Goal: Information Seeking & Learning: Check status

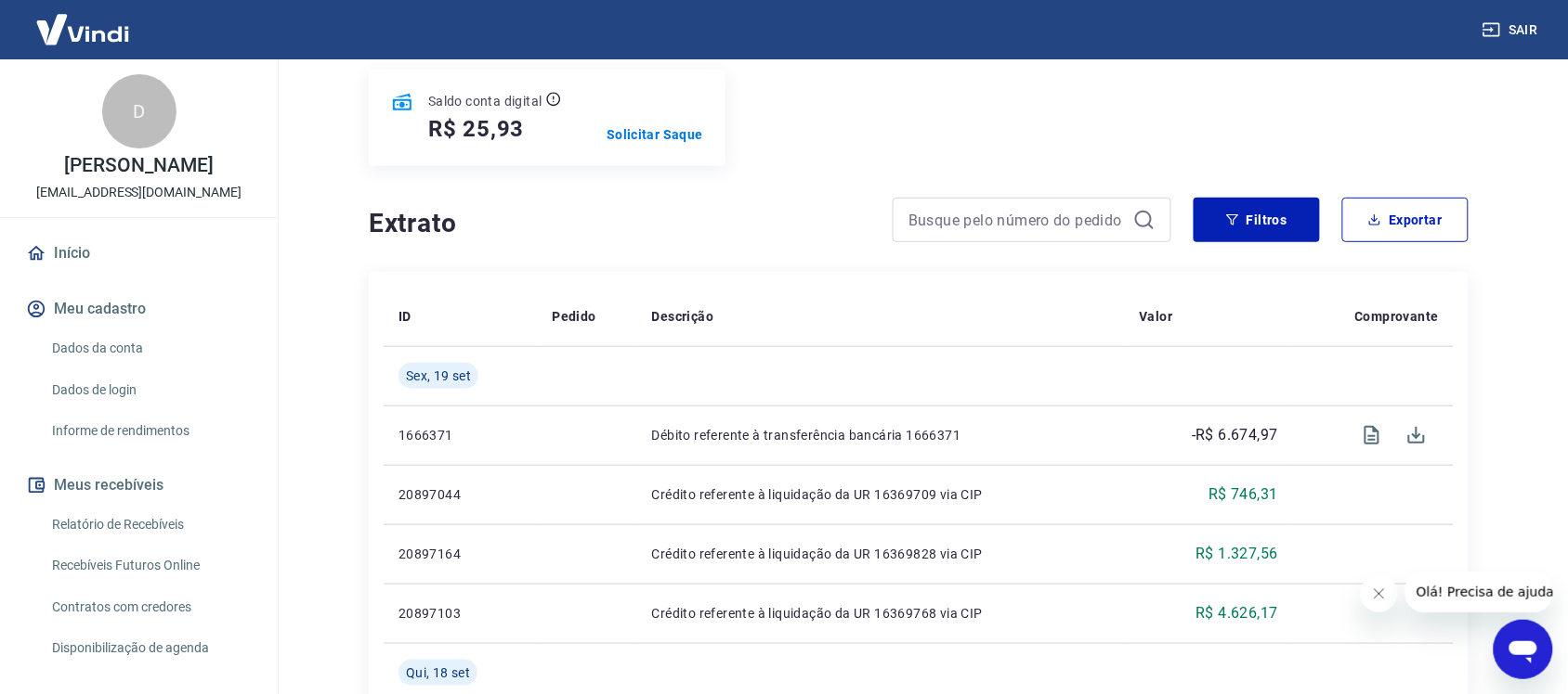
scroll to position [272, 0]
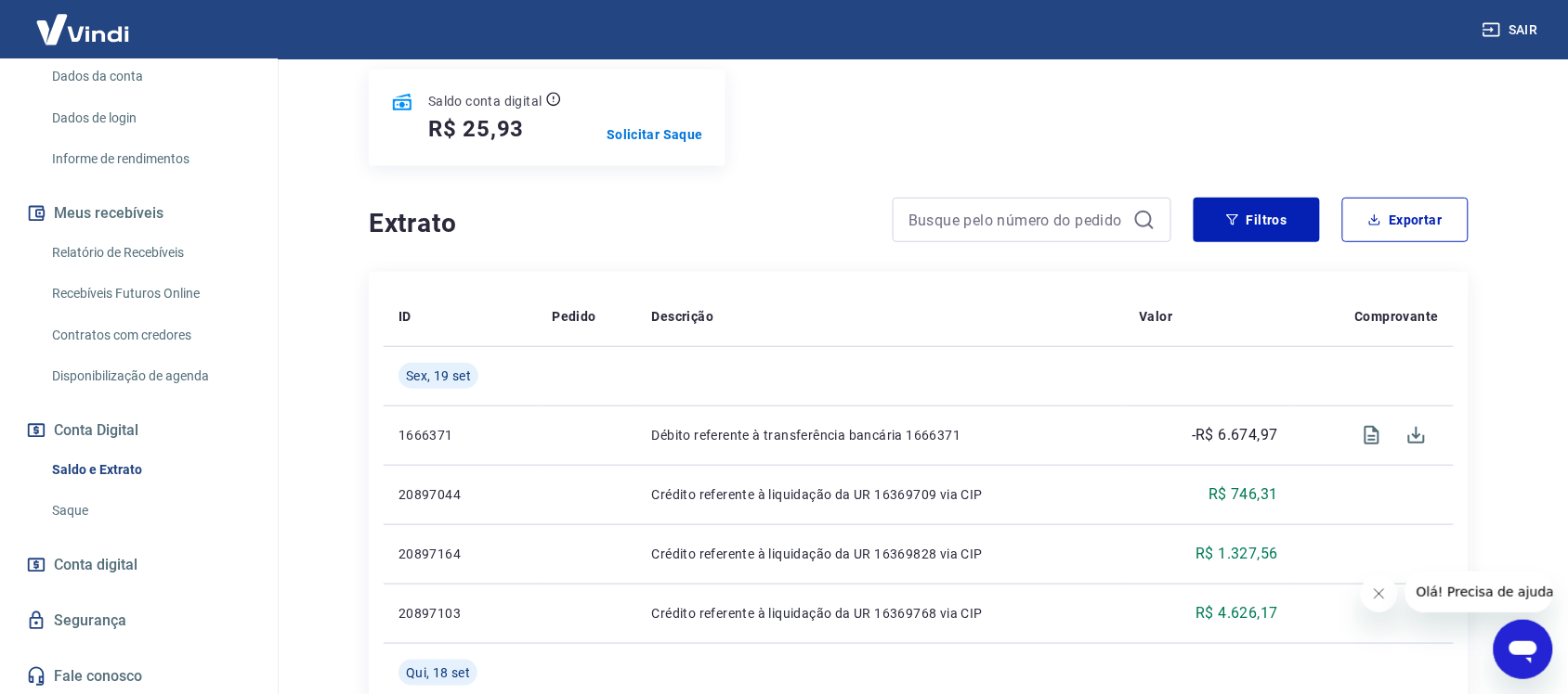
click at [119, 255] on link "Relatório de Recebíveis" at bounding box center [149, 253] width 211 height 38
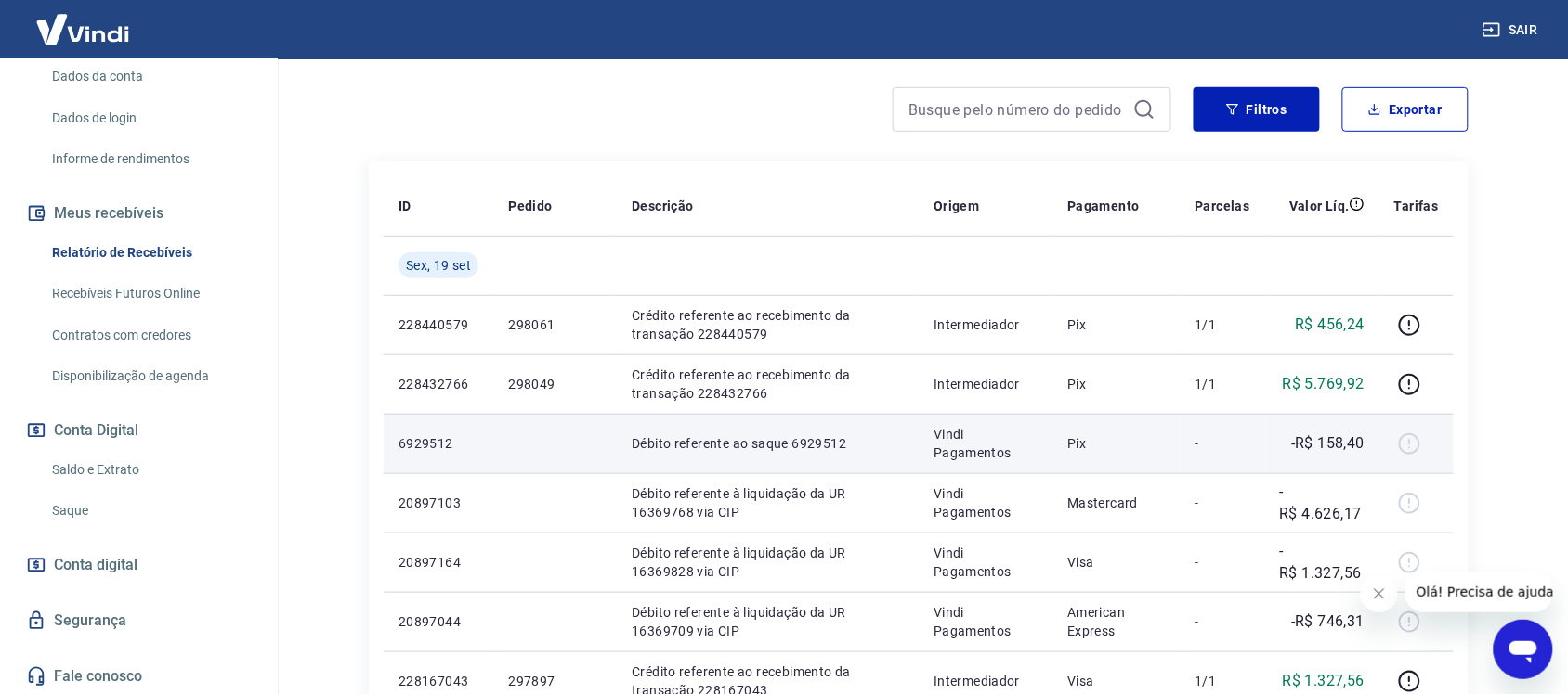
scroll to position [232, 0]
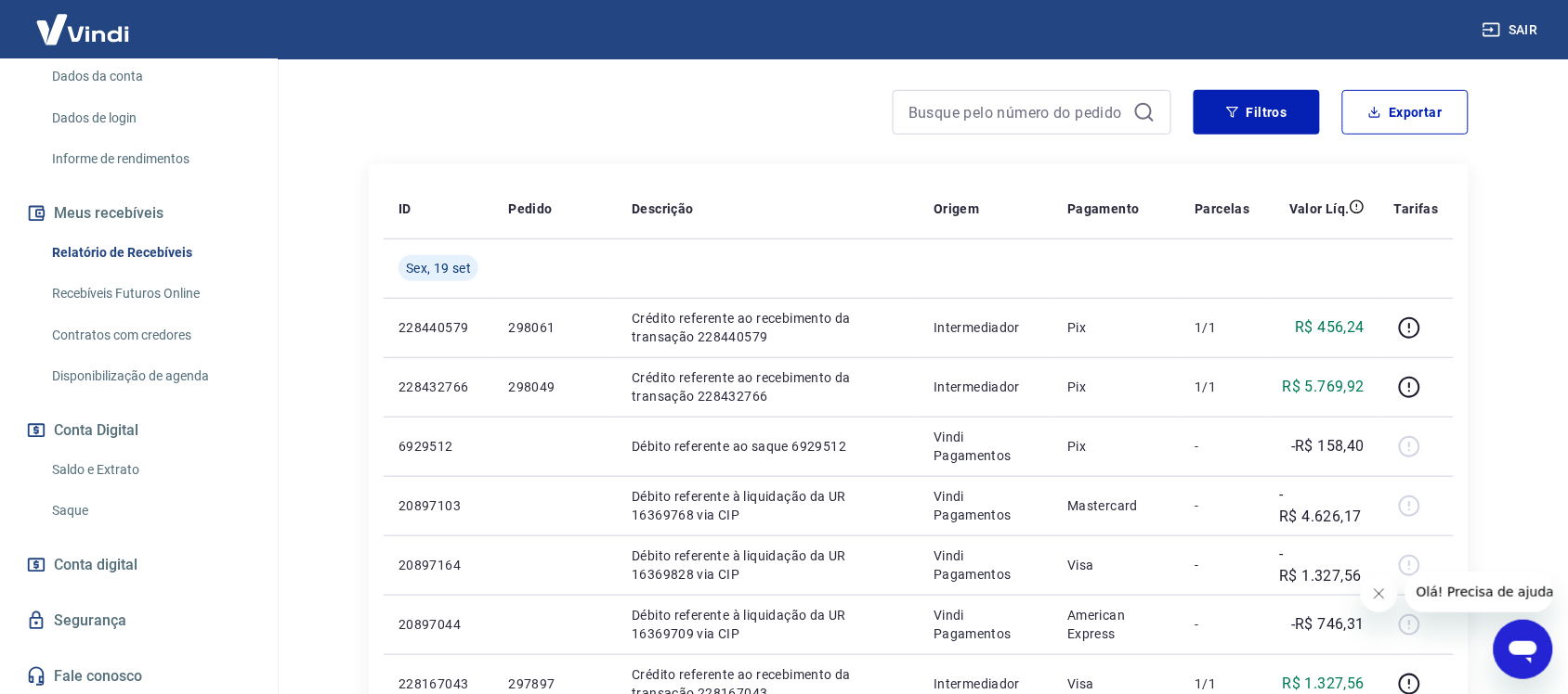
click at [1529, 650] on icon "Abrir janela de mensagens" at bounding box center [1522, 651] width 27 height 23
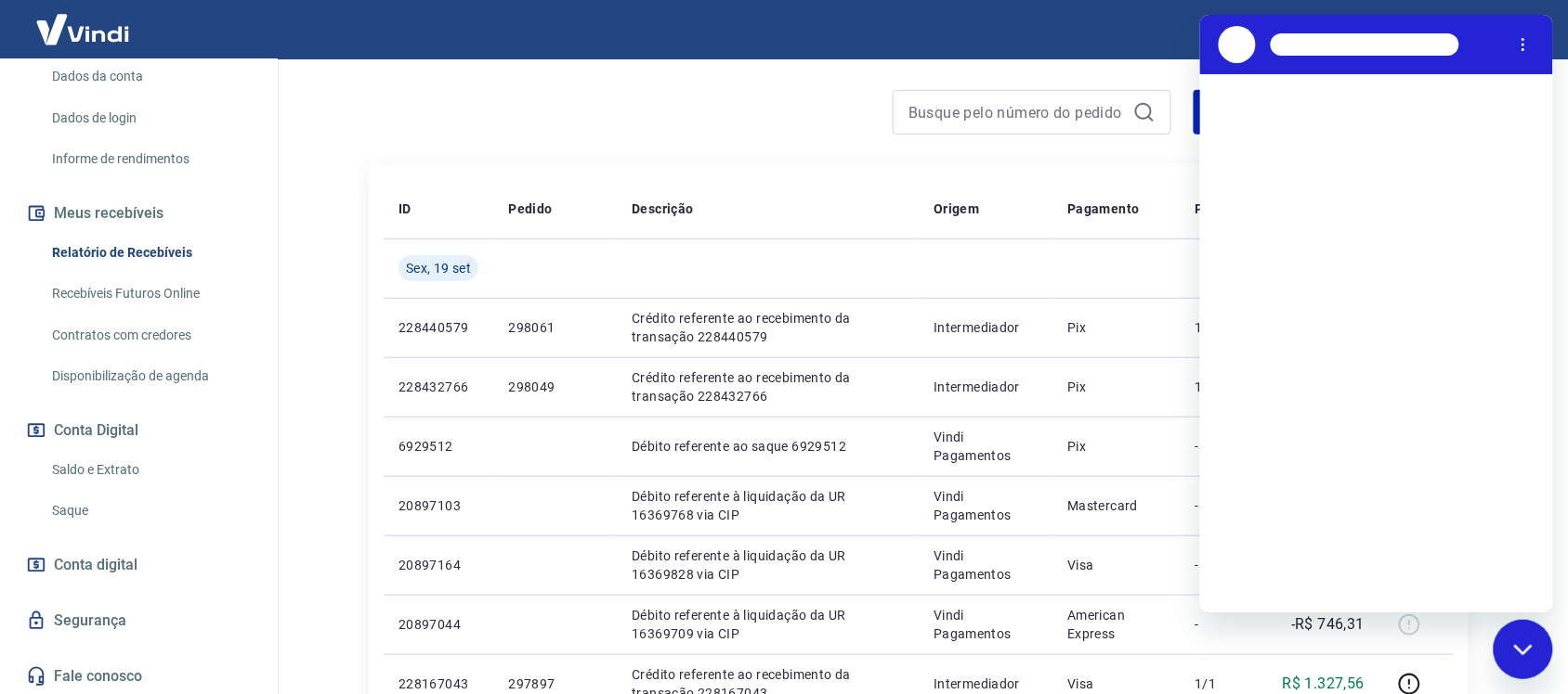
scroll to position [0, 0]
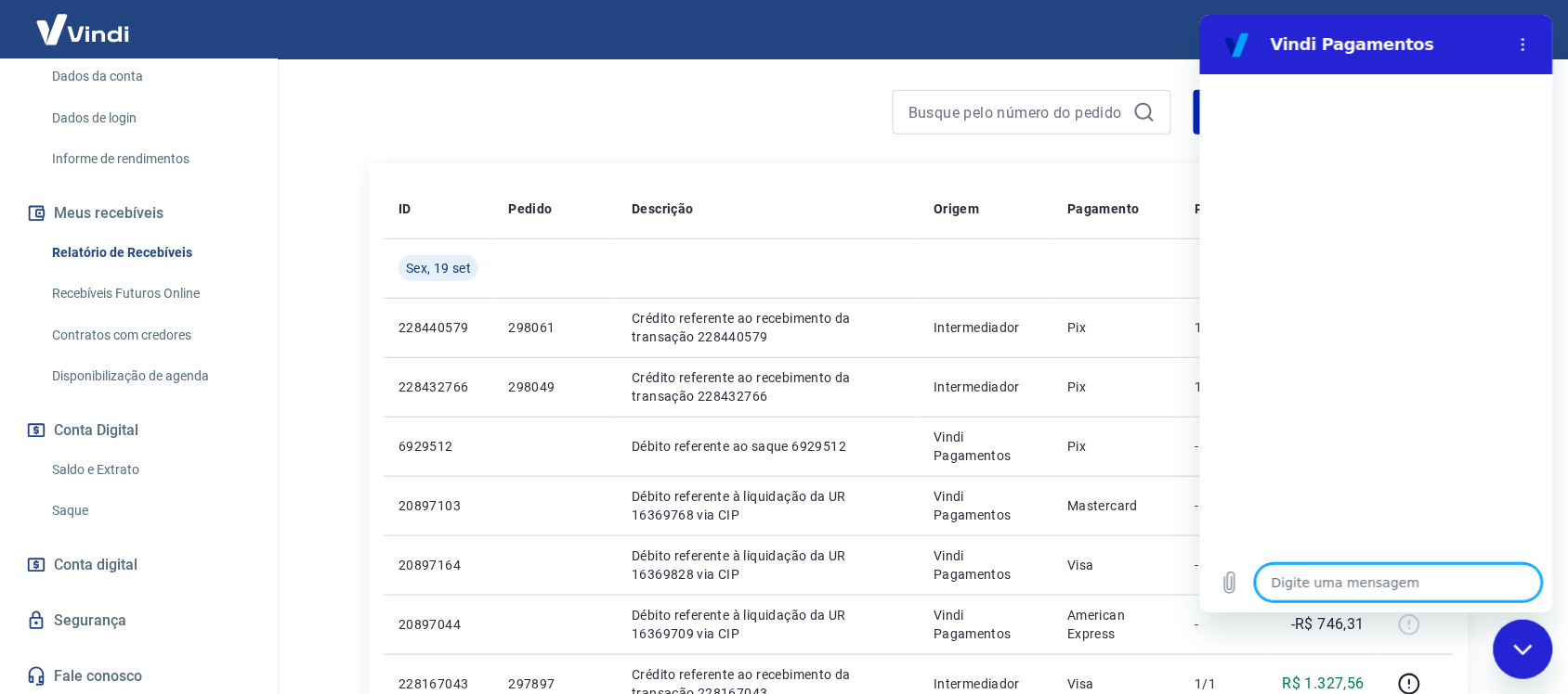
click at [1346, 573] on textarea at bounding box center [1397, 583] width 286 height 37
type textarea "c"
type textarea "x"
type textarea "ch"
type textarea "x"
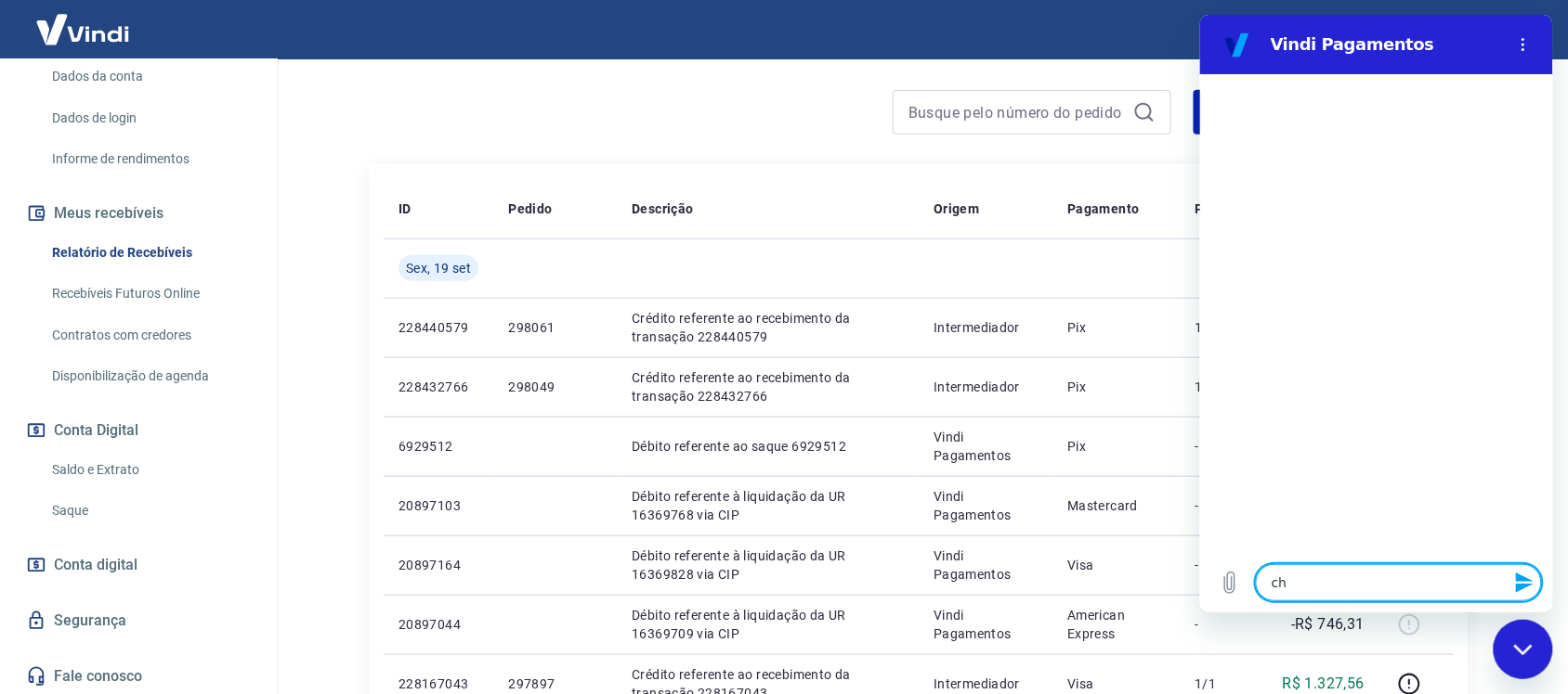
type textarea "cha"
type textarea "x"
type textarea "chat"
type textarea "x"
type textarea "cha"
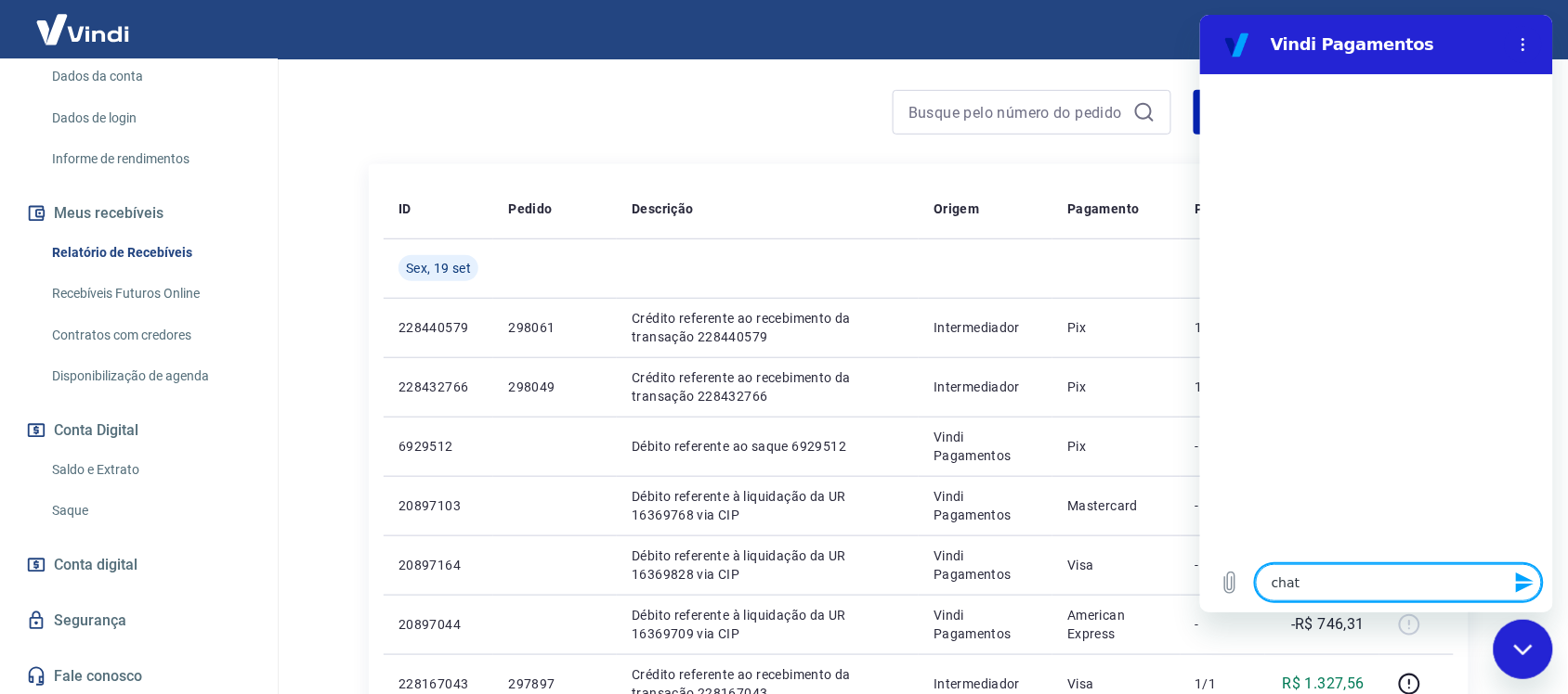
type textarea "x"
type textarea "ch"
type textarea "x"
type textarea "c"
type textarea "x"
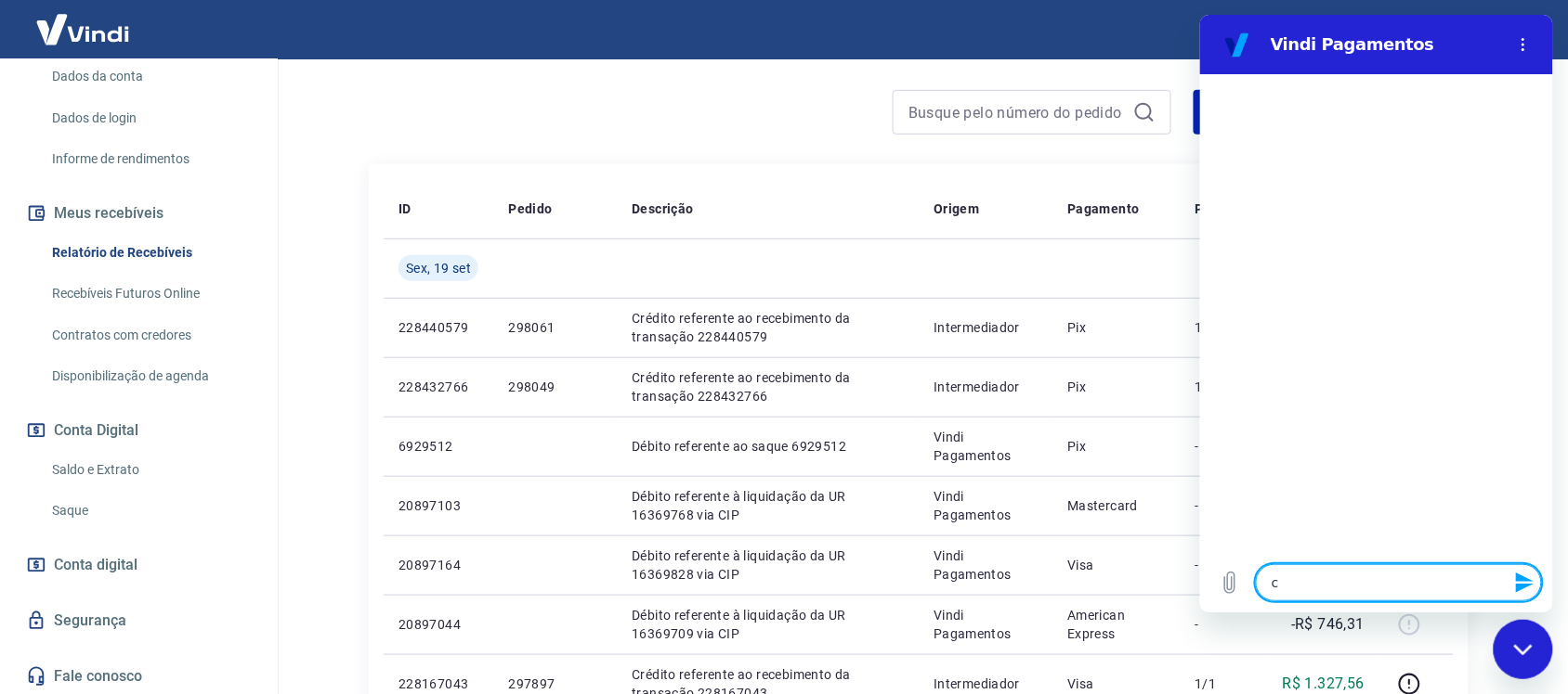
type textarea "x"
type textarea "b"
type textarea "x"
type textarea "bo"
type textarea "x"
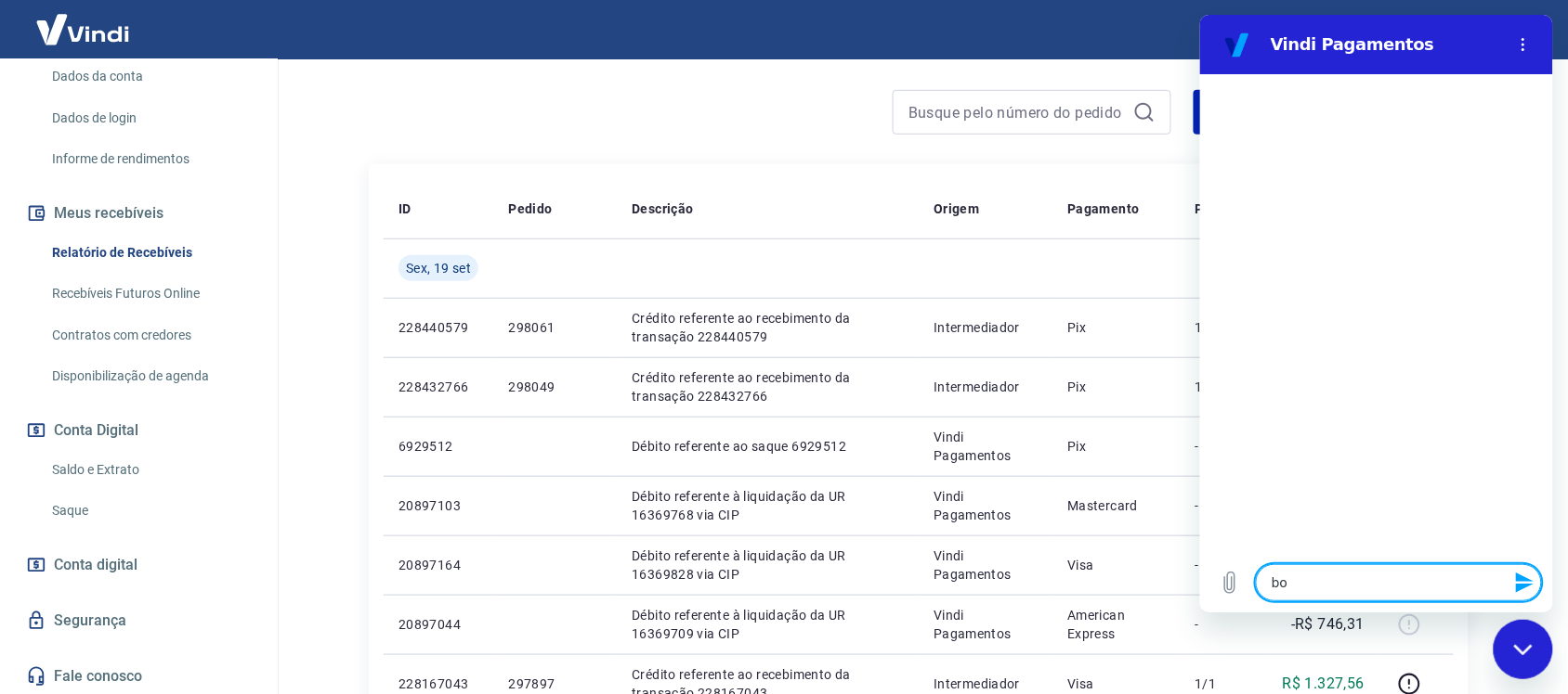
type textarea "boa"
type textarea "x"
type textarea "boat"
type textarea "x"
type textarea "boat"
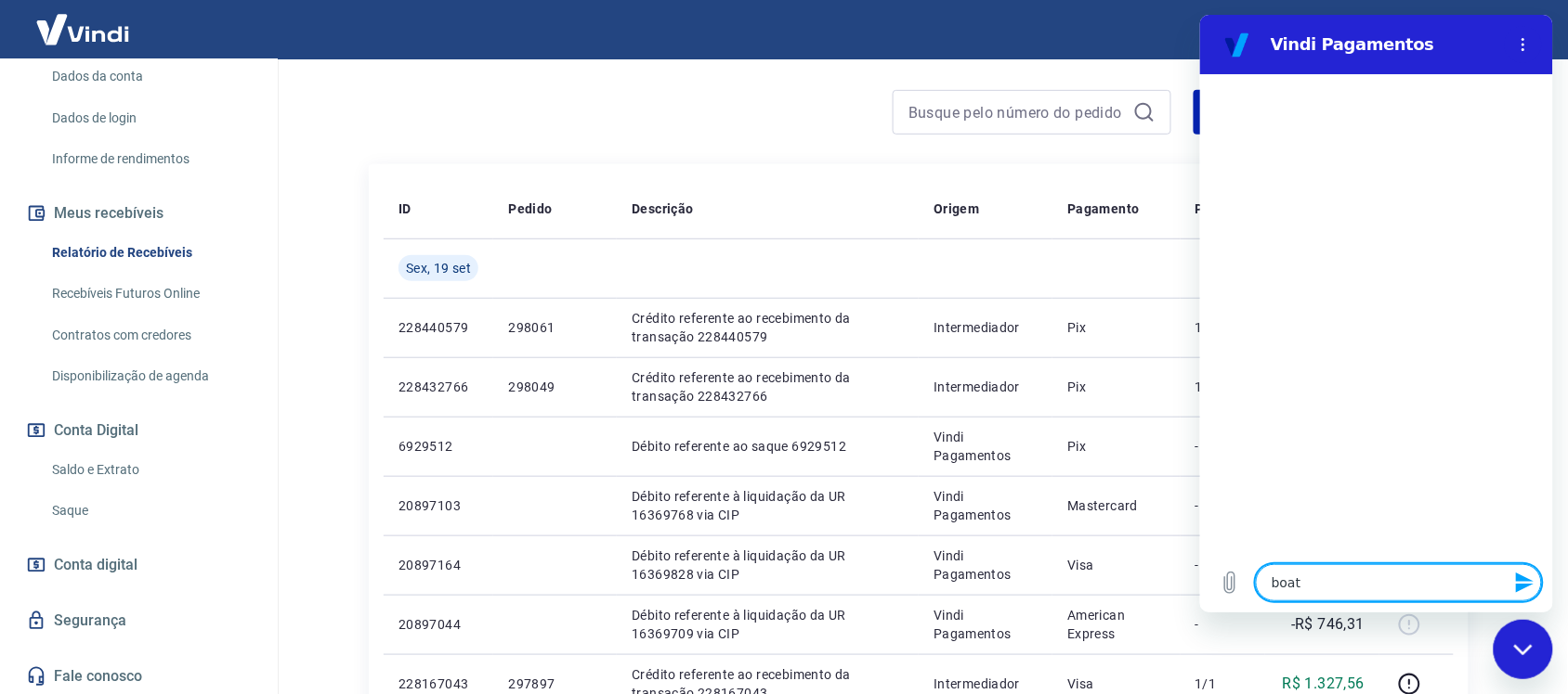
type textarea "x"
type textarea "boat"
type textarea "x"
type textarea "boa"
type textarea "x"
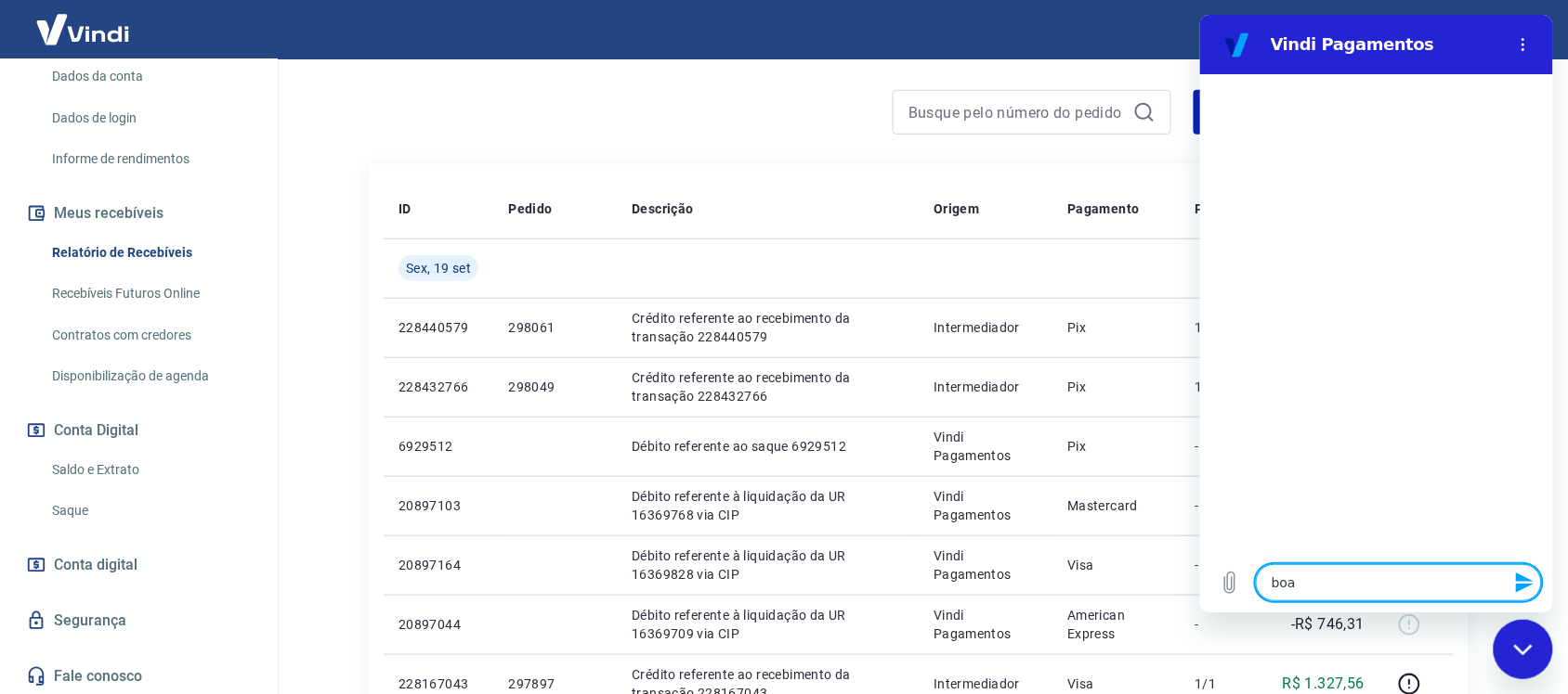
type textarea "bo"
type textarea "x"
type textarea "b"
type textarea "x"
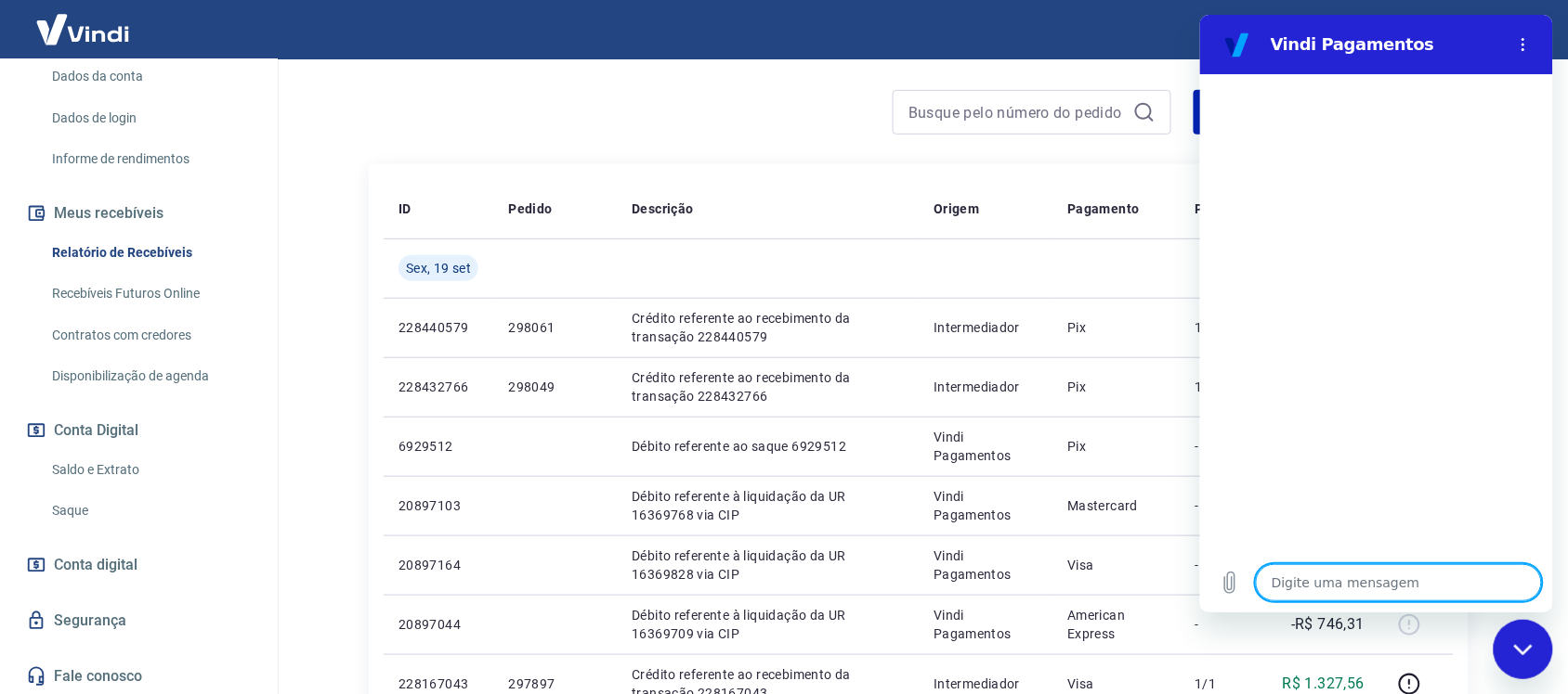
type textarea "o"
type textarea "x"
type textarea "oi"
type textarea "x"
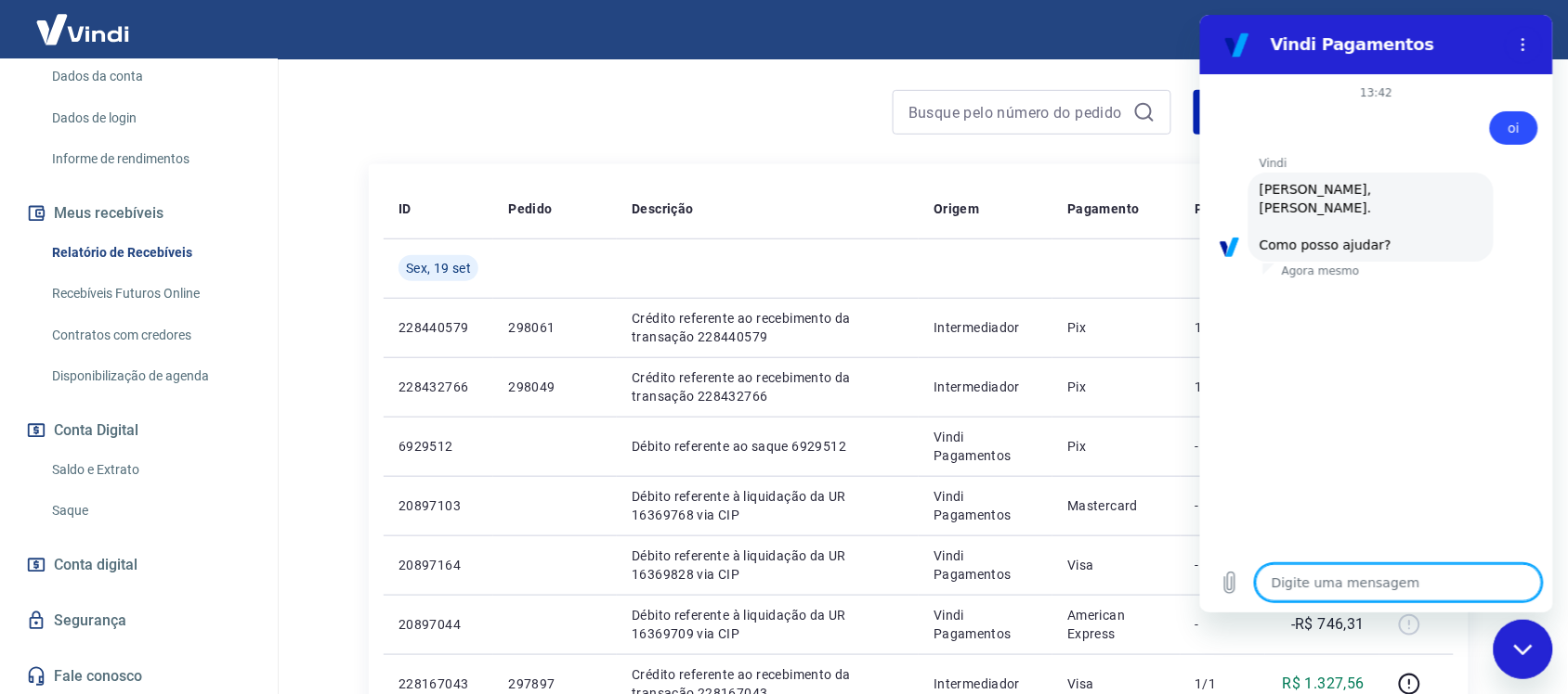
scroll to position [97, 0]
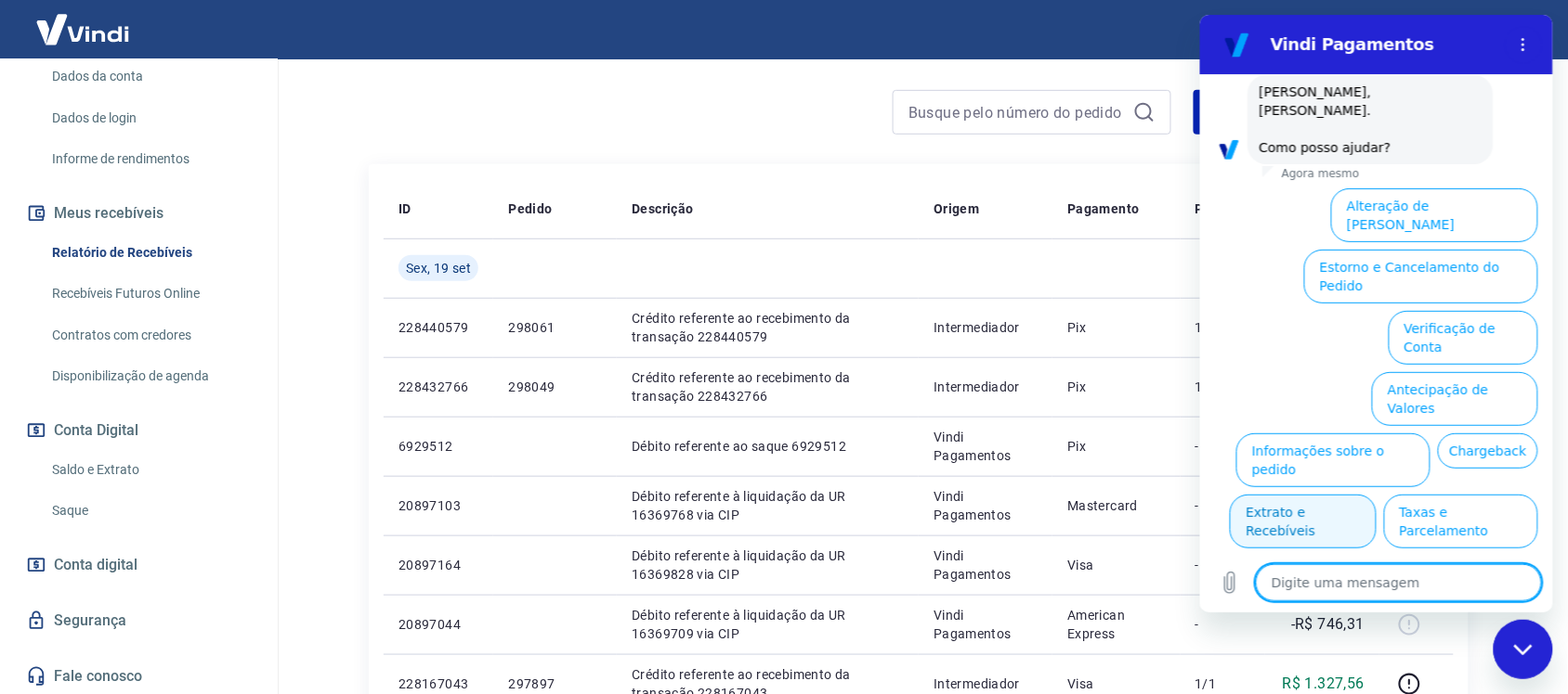
click at [1375, 495] on button "Extrato e Recebíveis" at bounding box center [1301, 521] width 146 height 54
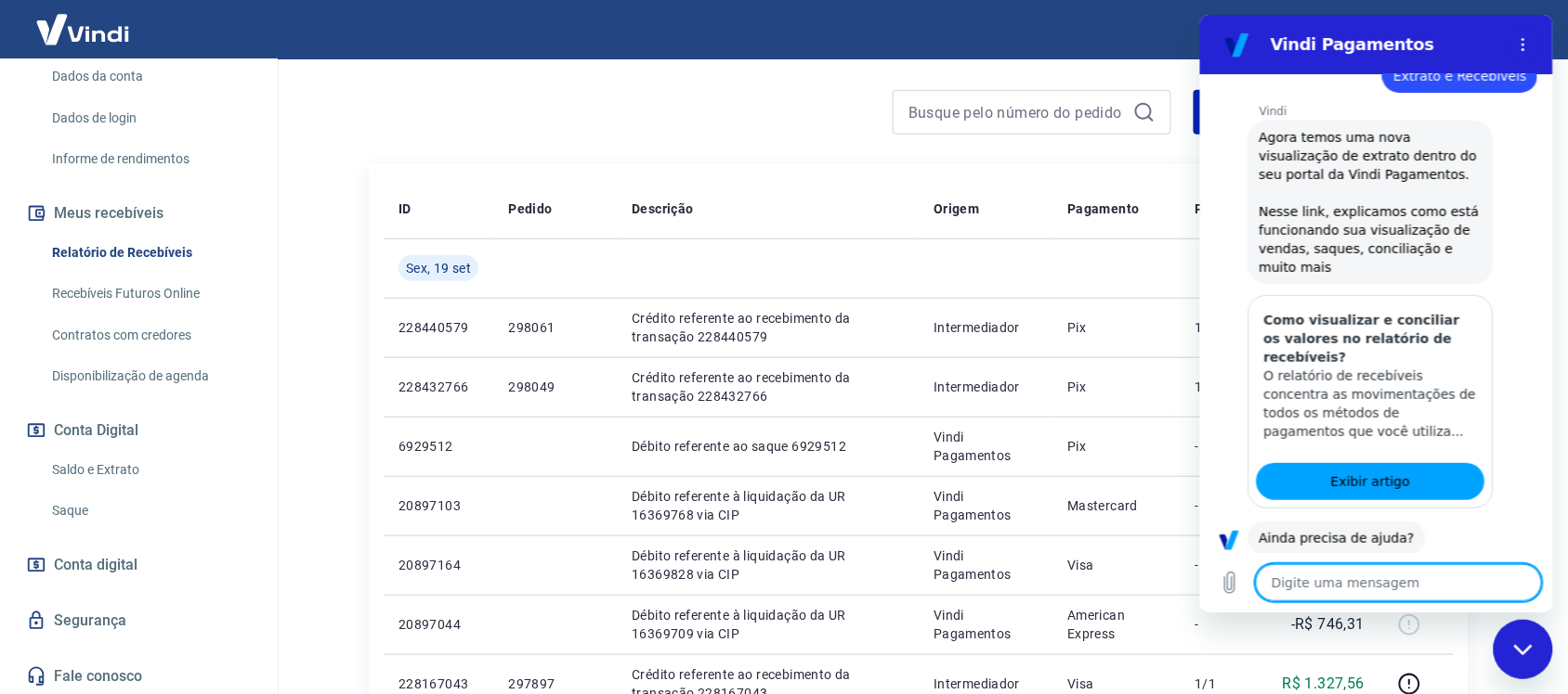
scroll to position [260, 0]
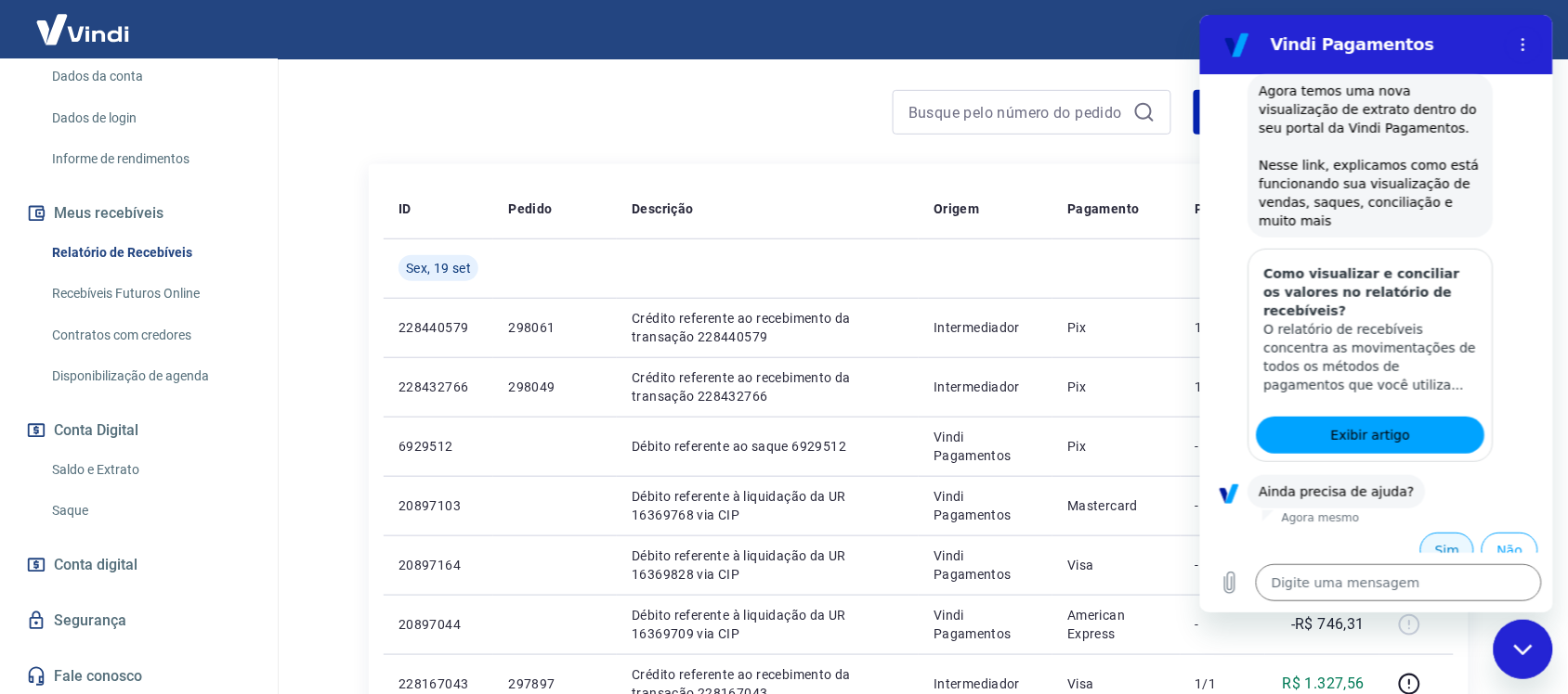
click at [1419, 533] on button "Sim" at bounding box center [1445, 551] width 54 height 35
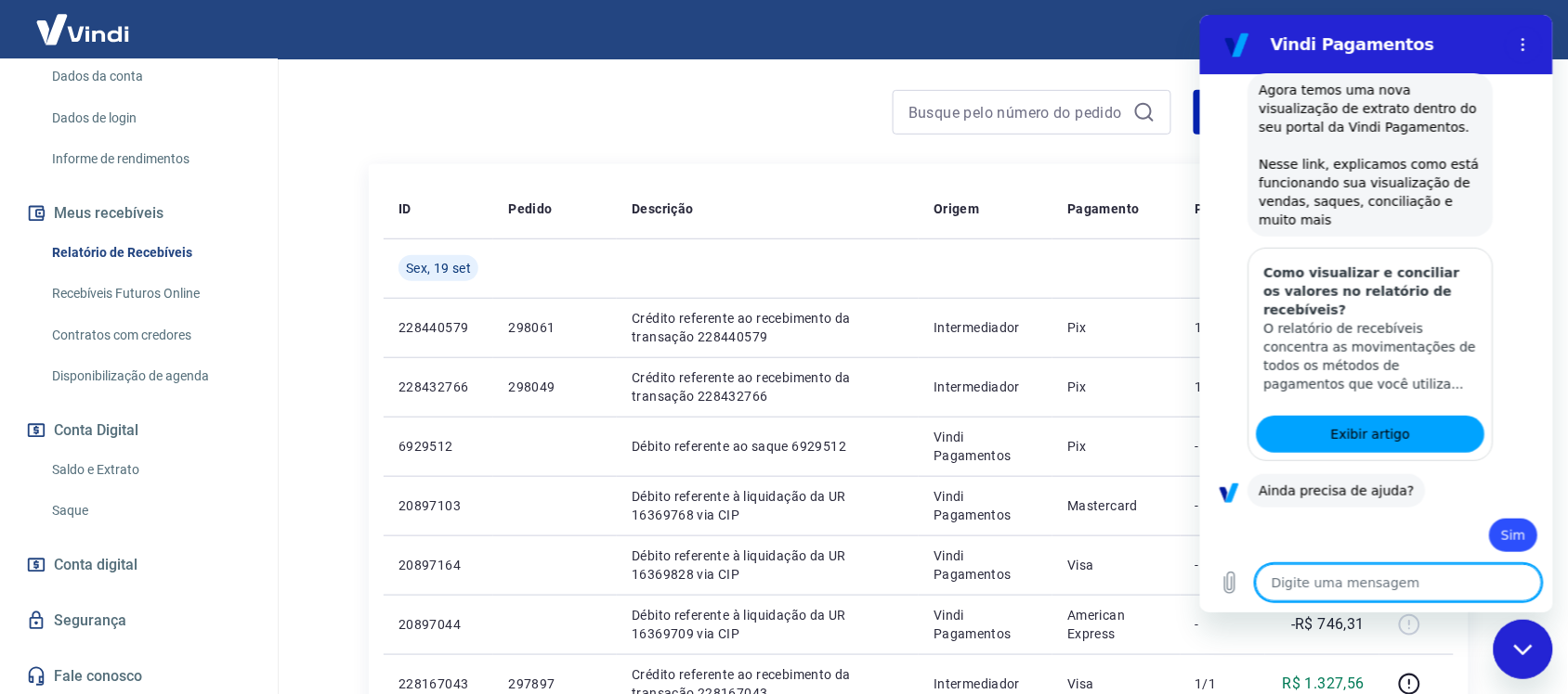
type textarea "x"
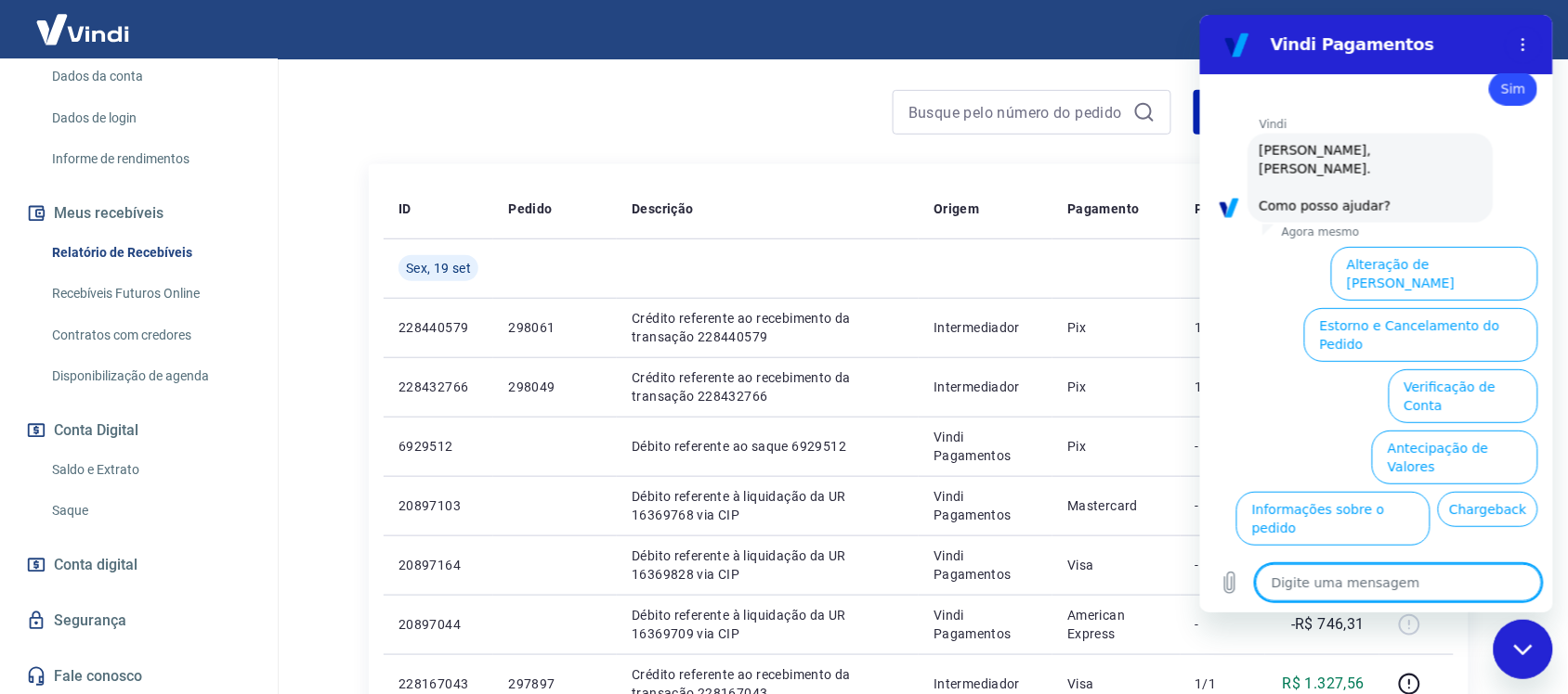
scroll to position [748, 0]
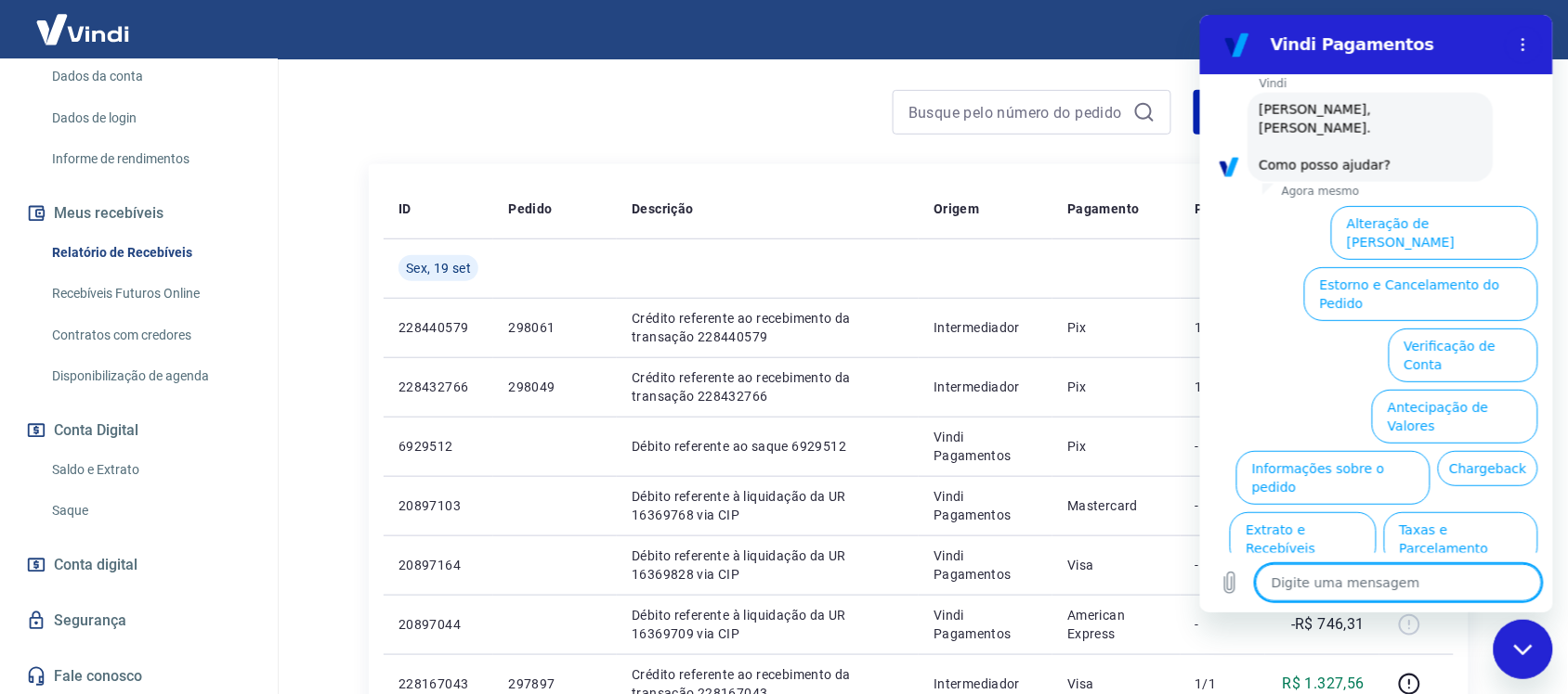
click at [1336, 573] on textarea at bounding box center [1397, 583] width 286 height 37
type textarea "f"
type textarea "x"
type textarea "fa"
type textarea "x"
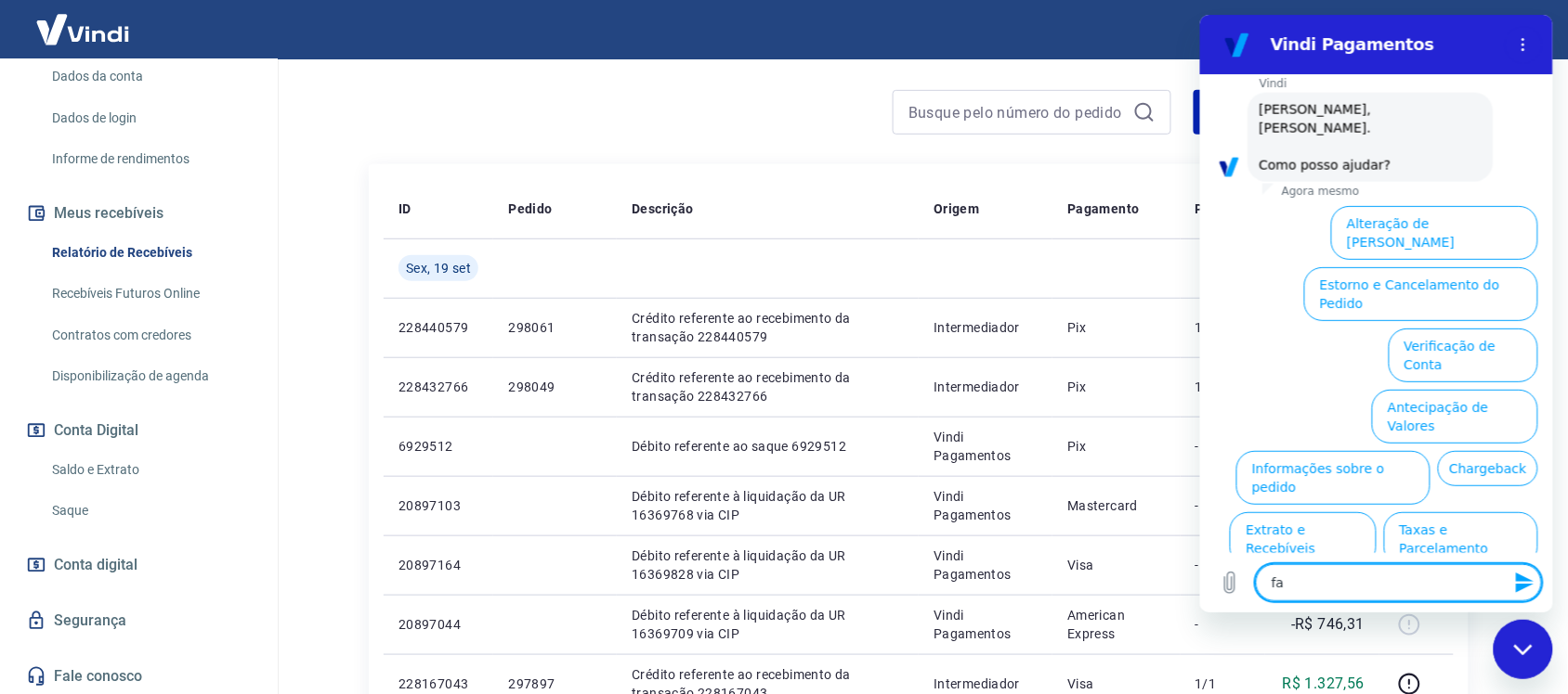
type textarea "fal"
type textarea "x"
type textarea "fala"
type textarea "x"
type textarea "falar"
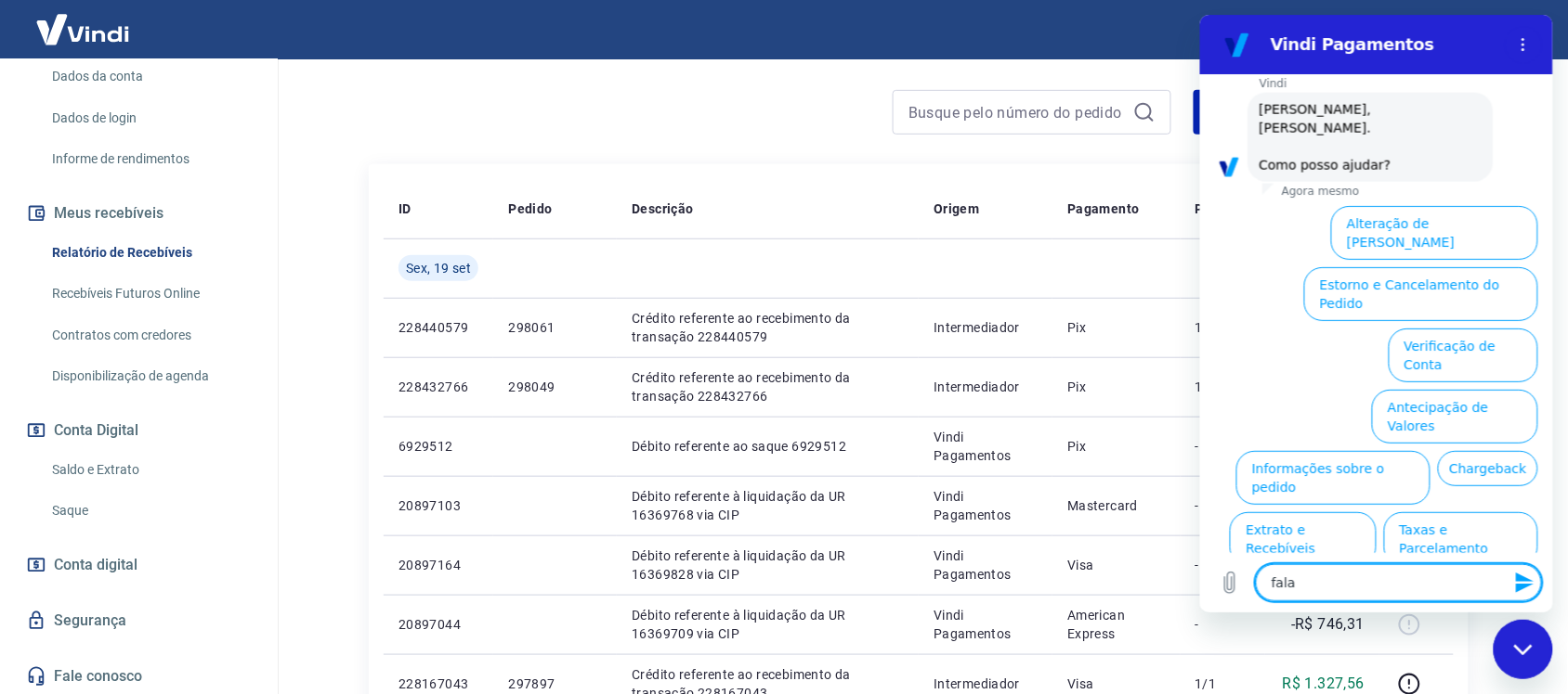
type textarea "x"
type textarea "falar"
type textarea "x"
type textarea "falar c"
type textarea "x"
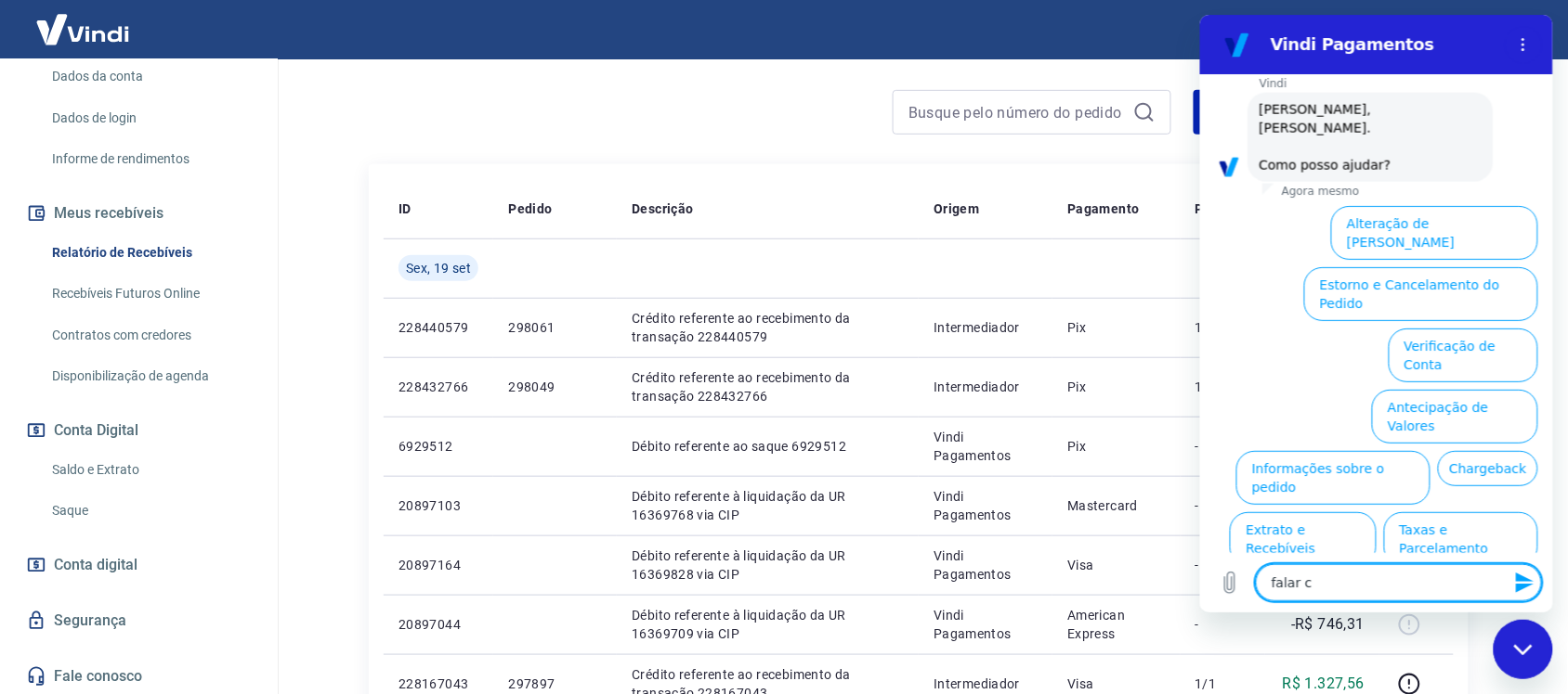
type textarea "falar co"
type textarea "x"
type textarea "falar com"
type textarea "x"
type textarea "falar com"
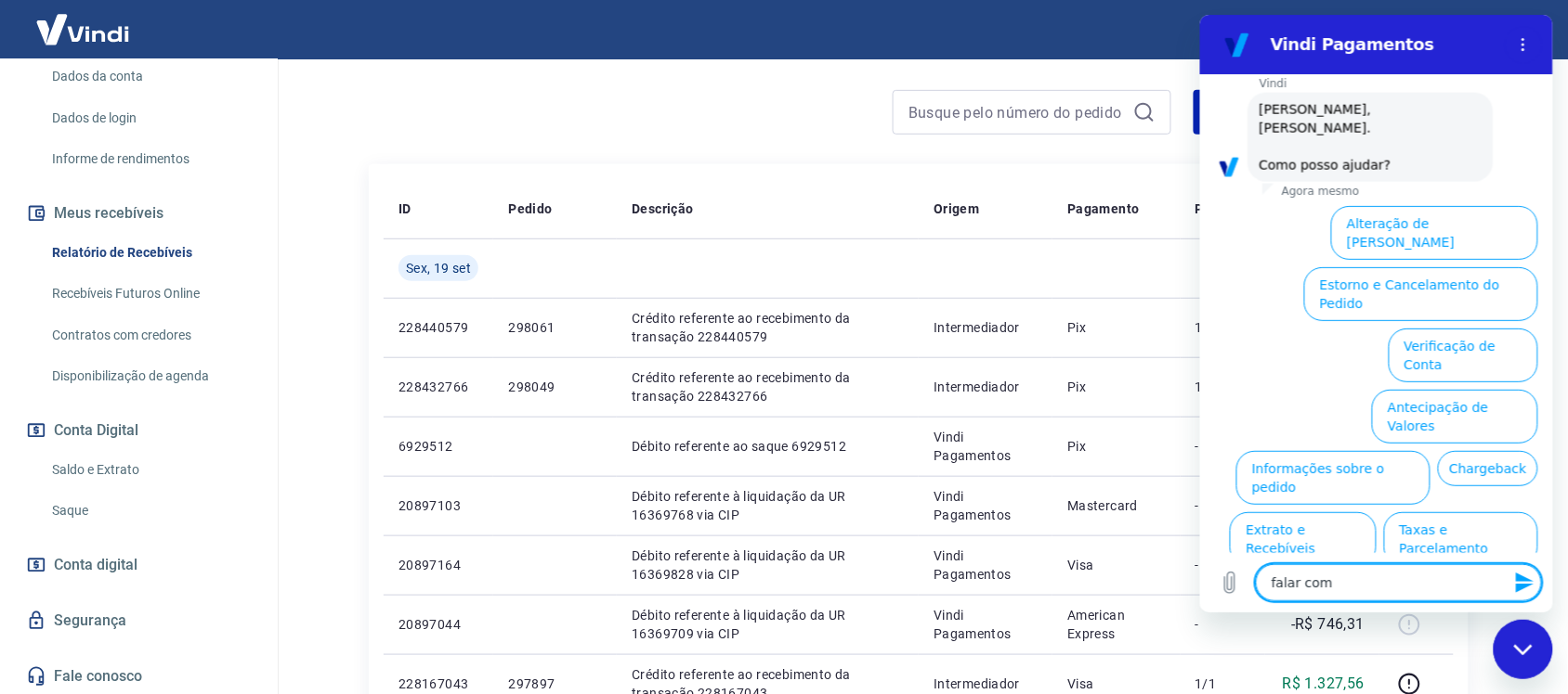
type textarea "x"
type textarea "falar com a"
type textarea "x"
type textarea "falar com at"
type textarea "x"
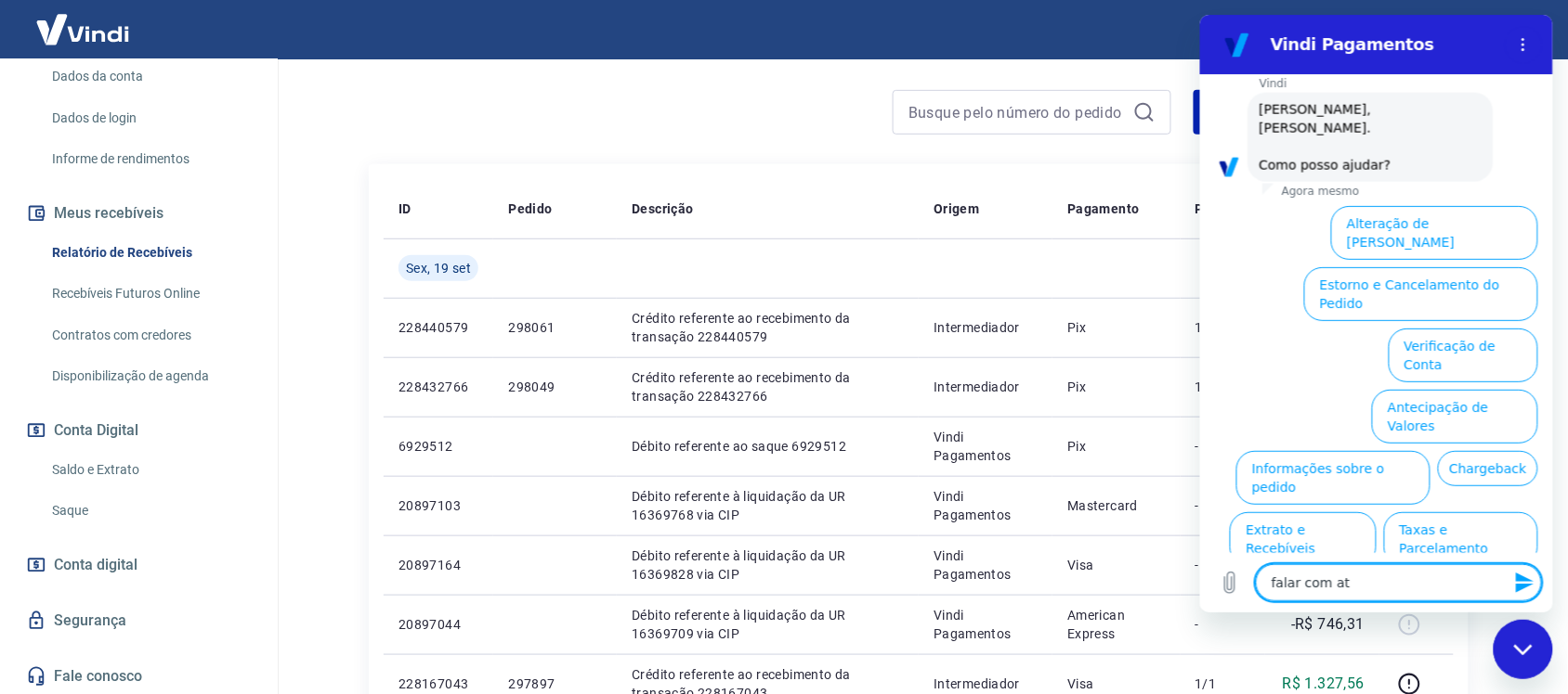
type textarea "falar com ate"
type textarea "x"
type textarea "falar com [GEOGRAPHIC_DATA]"
type textarea "x"
type textarea "falar com atend"
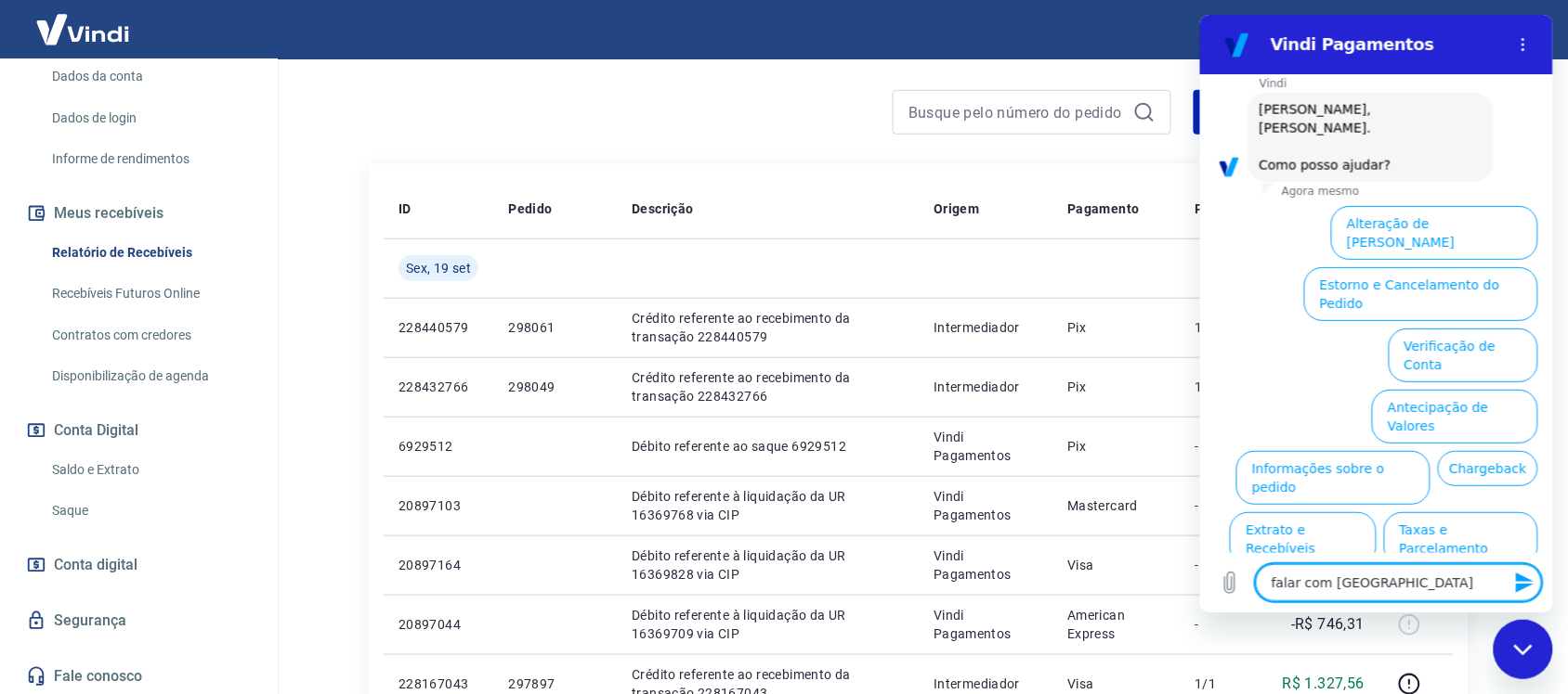
type textarea "x"
type textarea "falar com atende"
type textarea "x"
type textarea "falar com atenden"
type textarea "x"
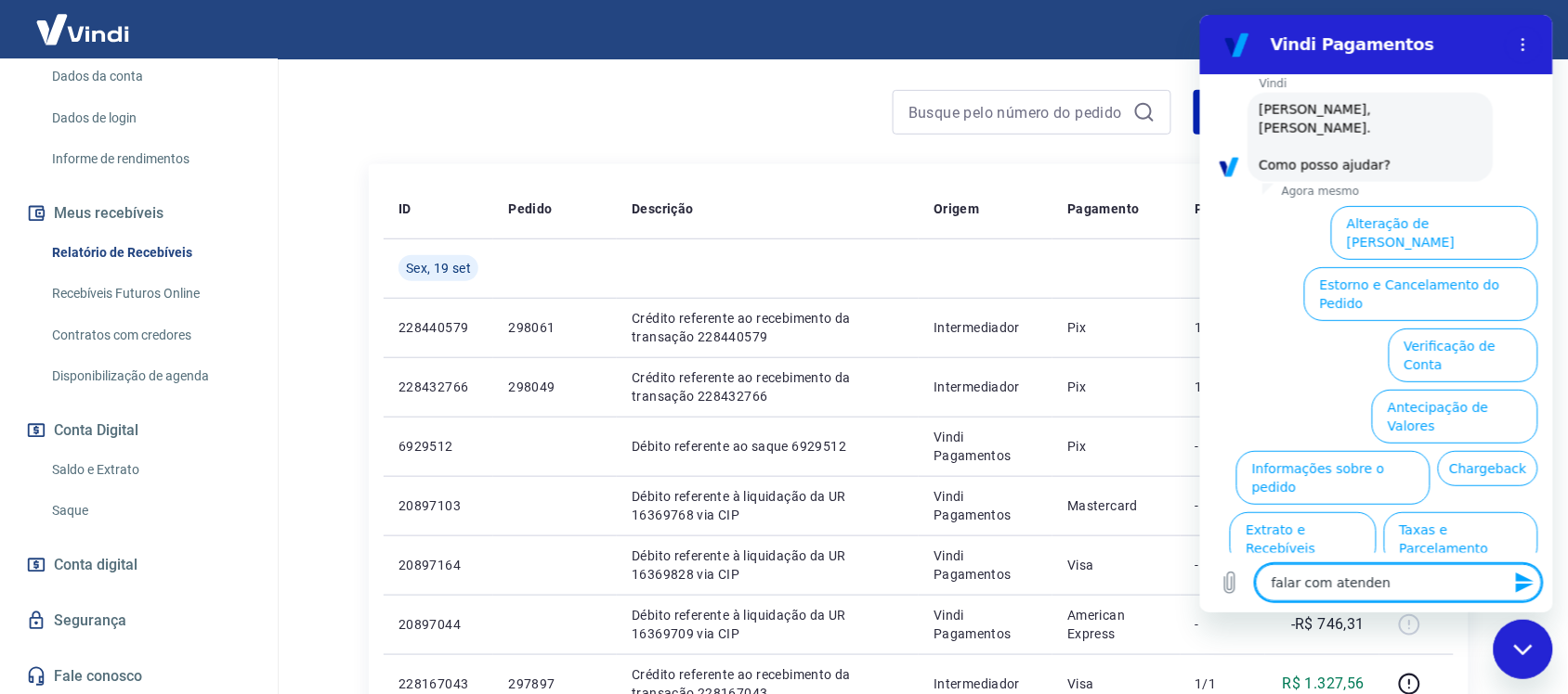
type textarea "falar com atendent"
type textarea "x"
type textarea "falar com atendente"
type textarea "x"
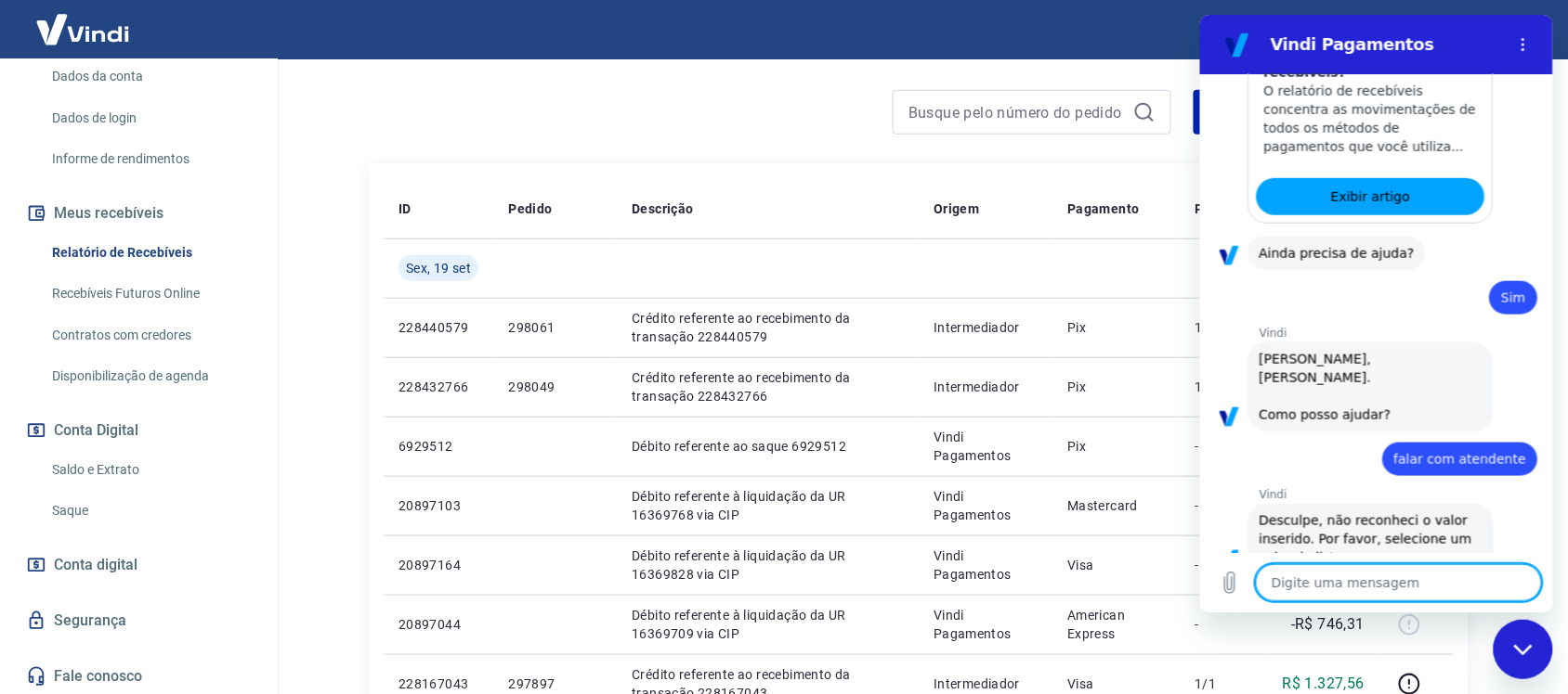
scroll to position [502, 0]
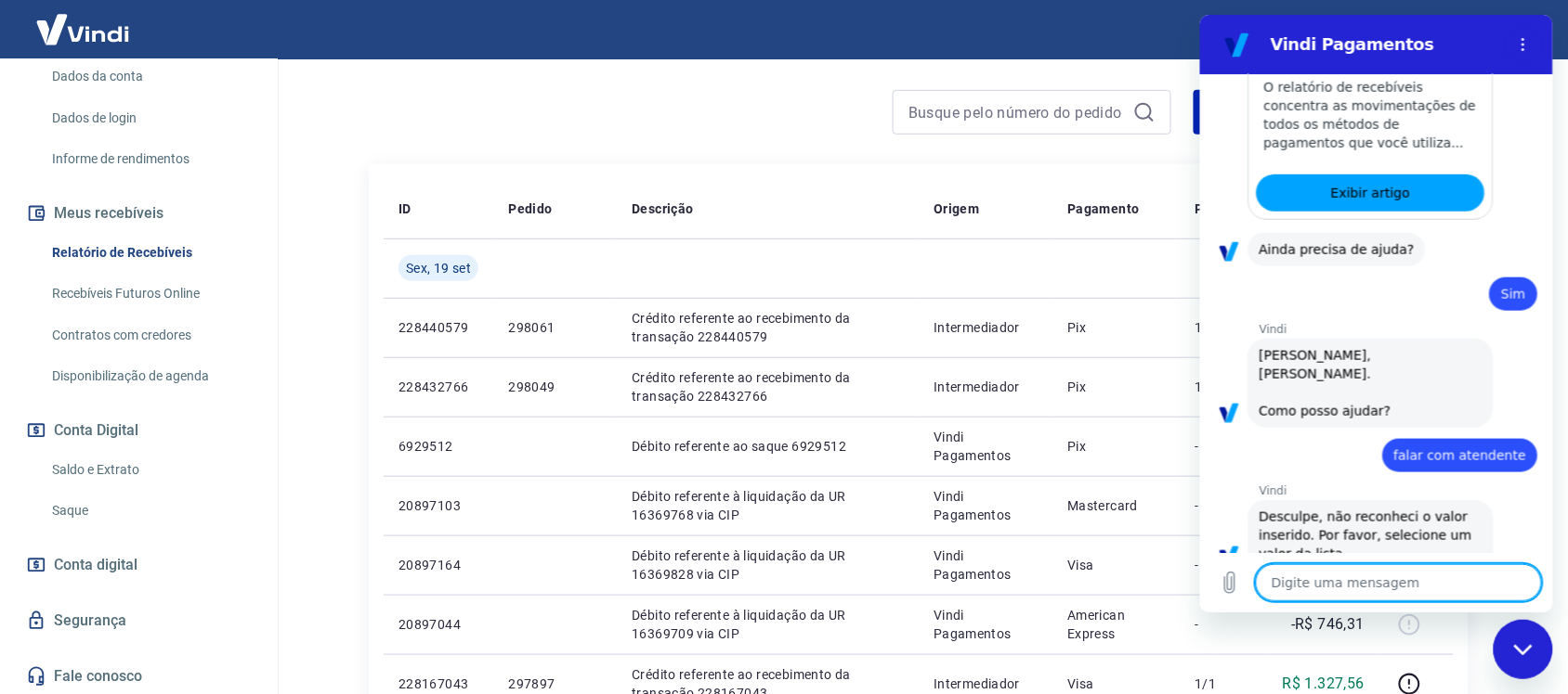
click at [65, 679] on link "Fale conosco" at bounding box center [139, 677] width 233 height 41
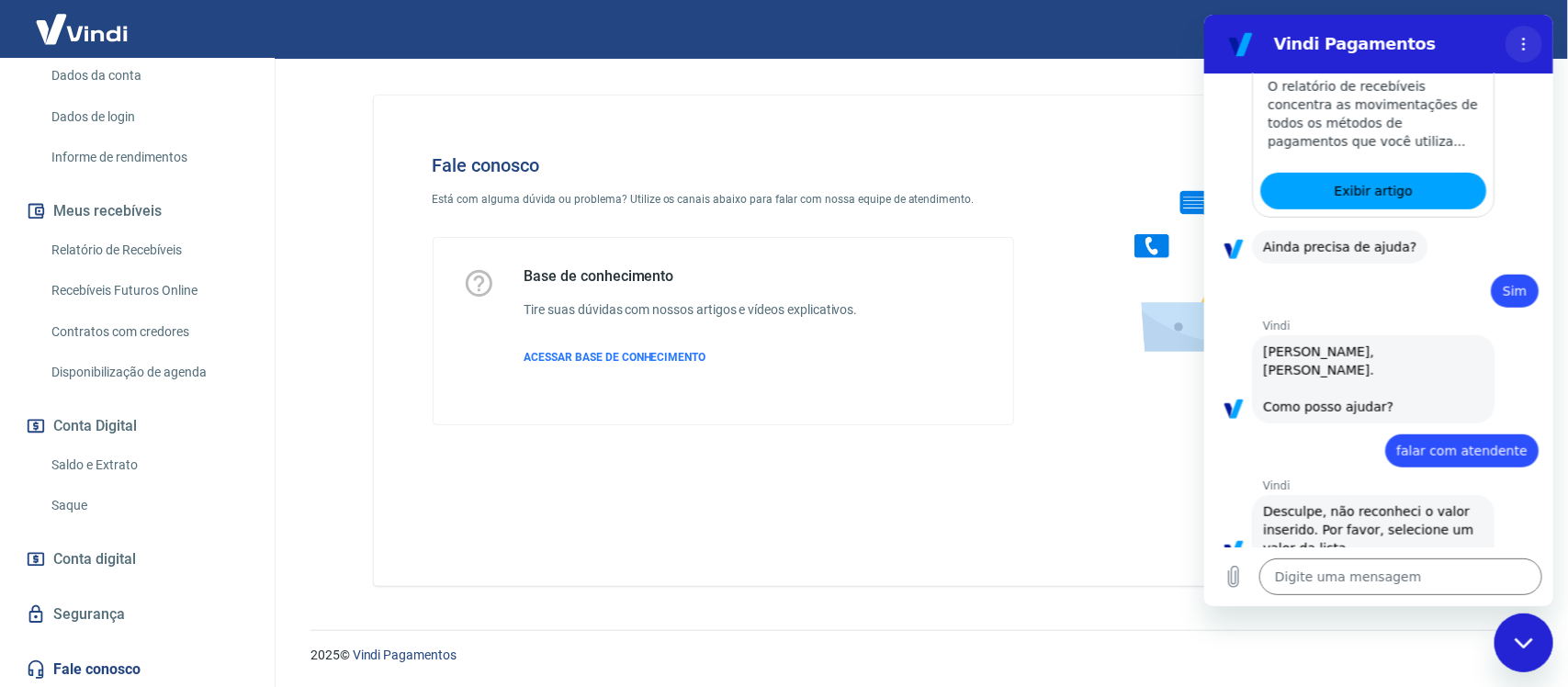
click at [1516, 44] on icon "Menu de opções" at bounding box center [1522, 44] width 15 height 15
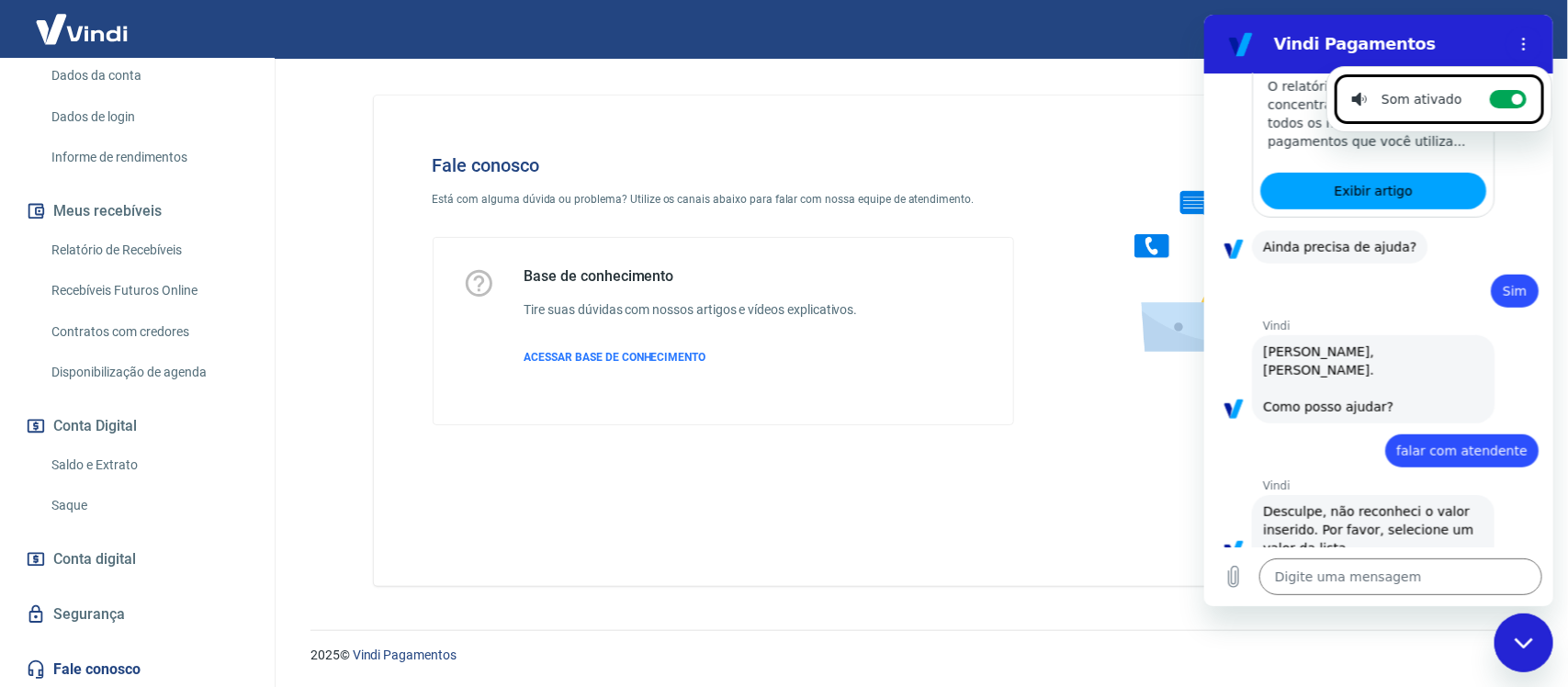
click at [1044, 69] on div "Fale conosco Está com alguma dúvida ou problema? Utilize os canais abaixo para …" at bounding box center [917, 334] width 1132 height 549
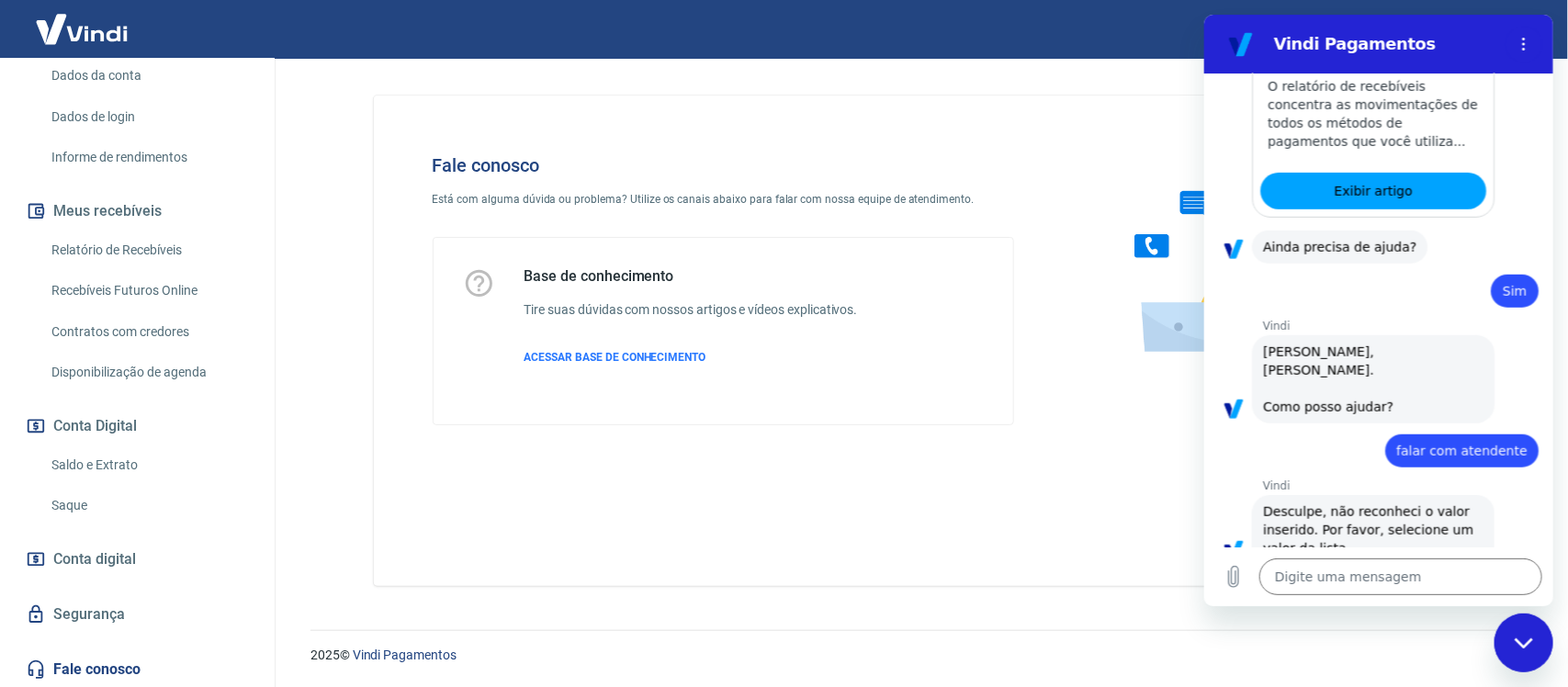
click at [1531, 661] on div "Fechar janela de mensagens" at bounding box center [1522, 642] width 55 height 55
type textarea "x"
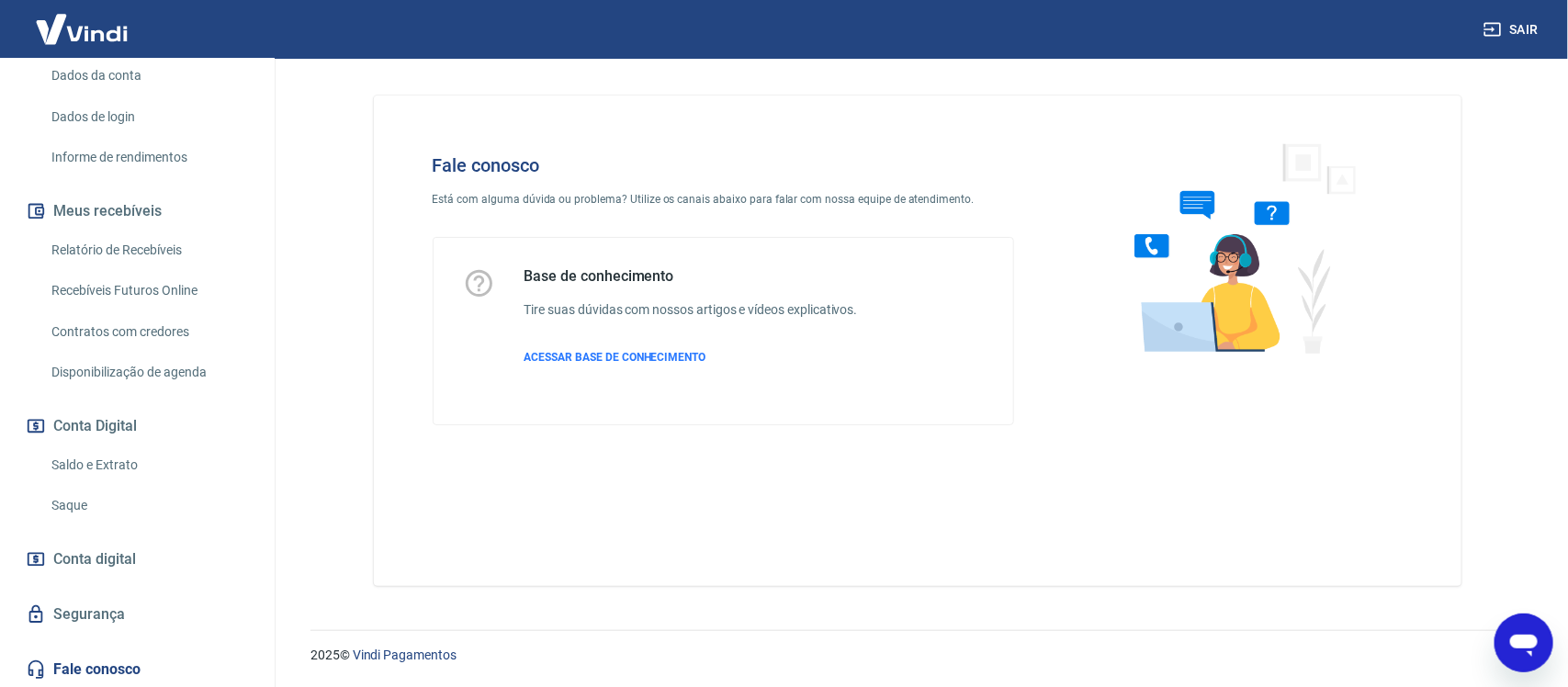
scroll to position [740, 0]
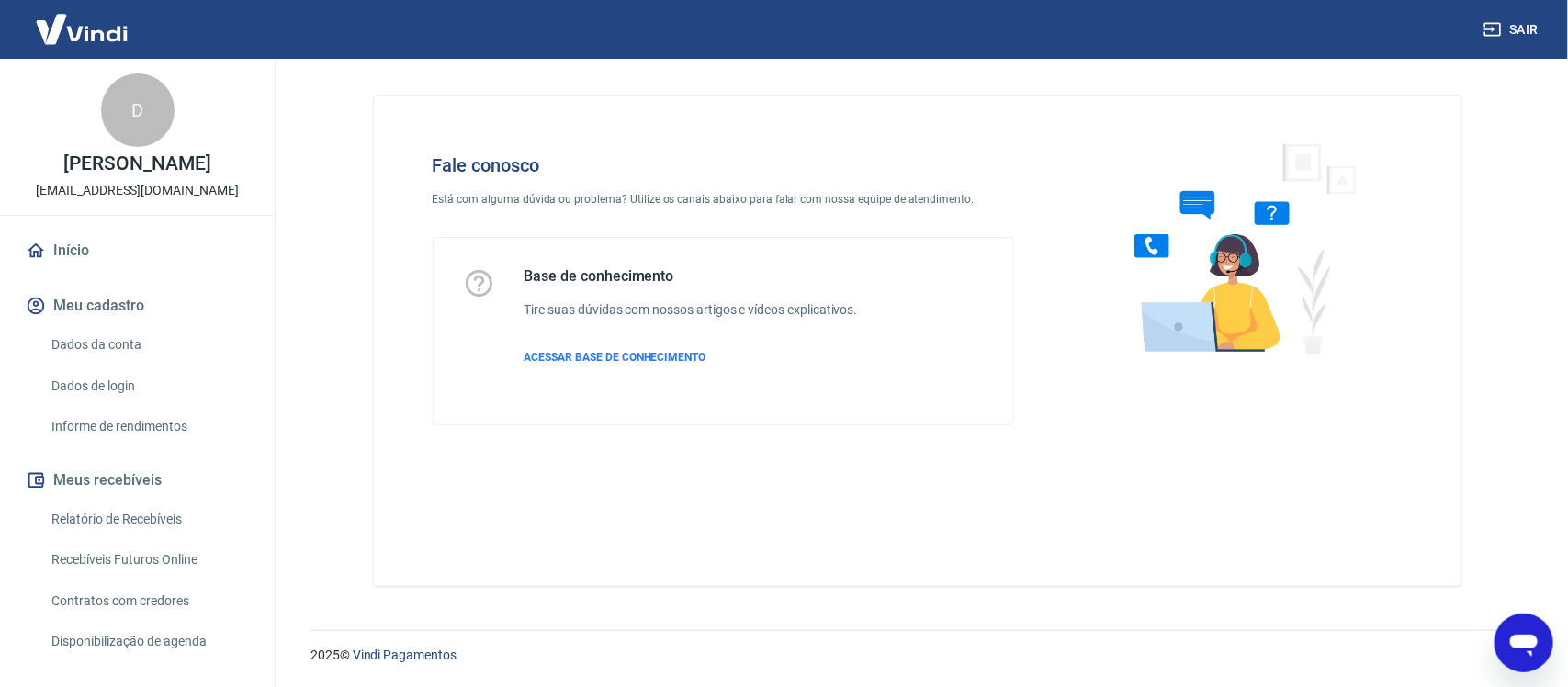
drag, startPoint x: 432, startPoint y: 630, endPoint x: 443, endPoint y: 611, distance: 22.0
click at [433, 628] on div "2025 © Vindi Pagamentos" at bounding box center [916, 647] width 1258 height 79
drag, startPoint x: 457, startPoint y: 581, endPoint x: 388, endPoint y: 510, distance: 99.0
click at [456, 572] on div "Fale conosco Está com alguma dúvida ou problema? Utilize os canais abaixo para …" at bounding box center [916, 341] width 1087 height 491
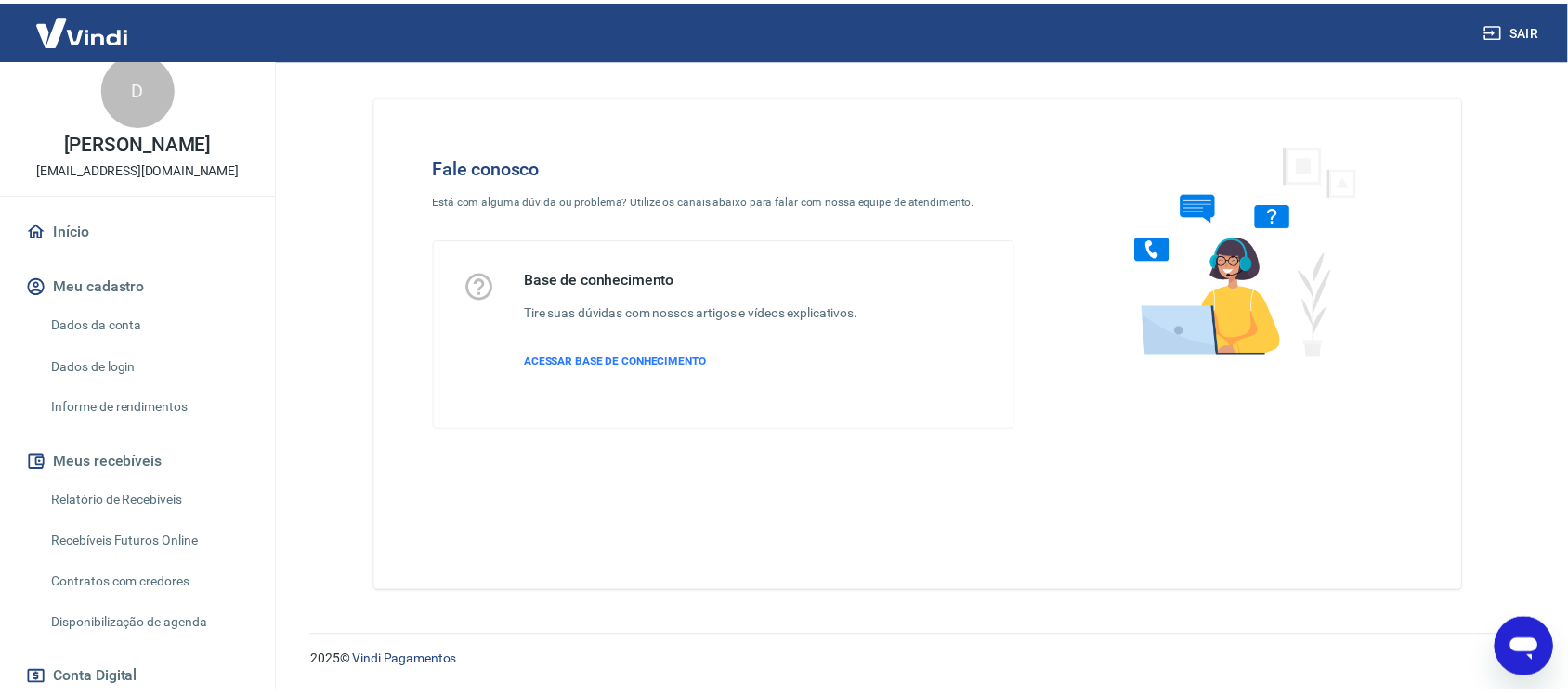
scroll to position [272, 0]
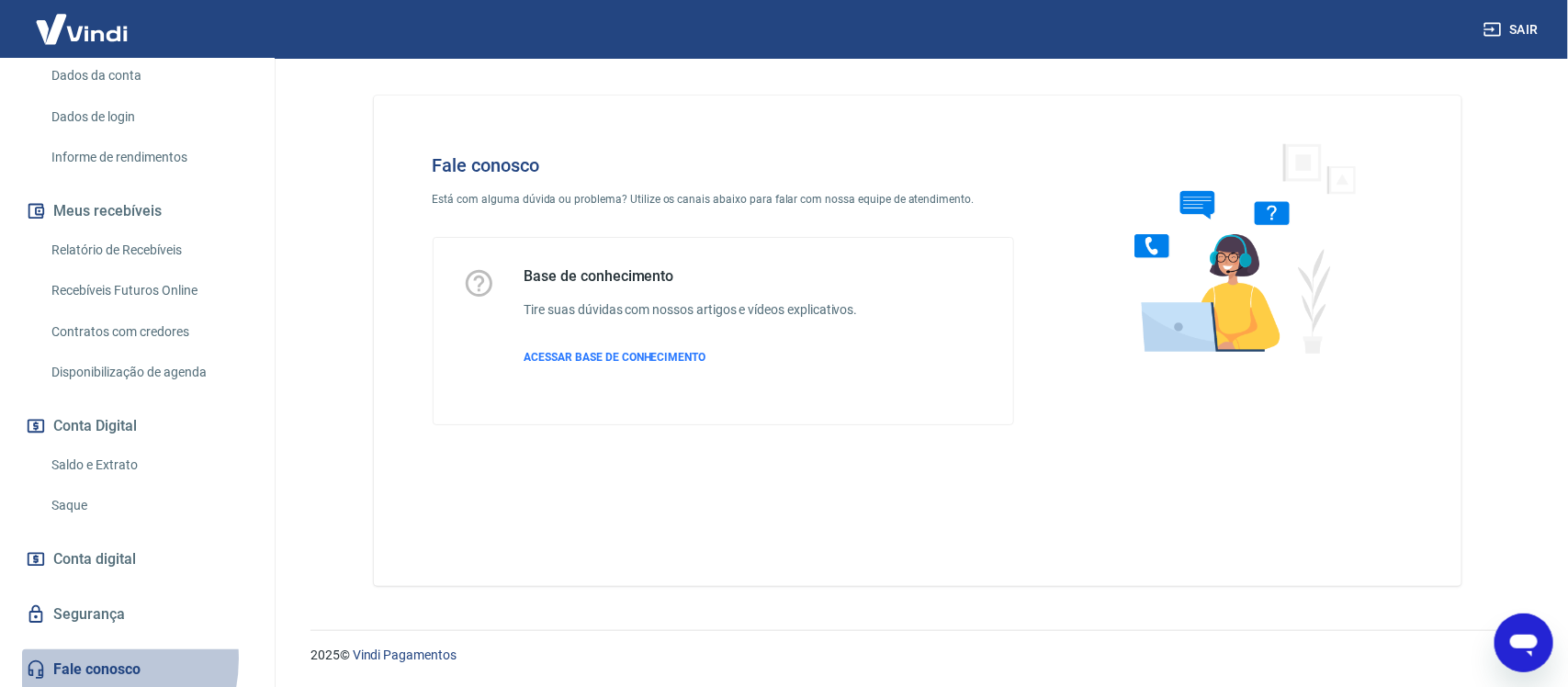
click at [76, 658] on link "Fale conosco" at bounding box center [138, 671] width 231 height 41
drag, startPoint x: 464, startPoint y: 148, endPoint x: 457, endPoint y: 159, distance: 13.0
click at [460, 157] on div "Fale conosco Está com alguma dúvida ou problema? Utilize os canais abaixo para …" at bounding box center [723, 290] width 641 height 330
click at [453, 161] on h4 "Fale conosco" at bounding box center [723, 165] width 582 height 22
click at [415, 503] on div "Fale conosco Está com alguma dúvida ou problema? Utilize os canais abaixo para …" at bounding box center [916, 341] width 1087 height 491
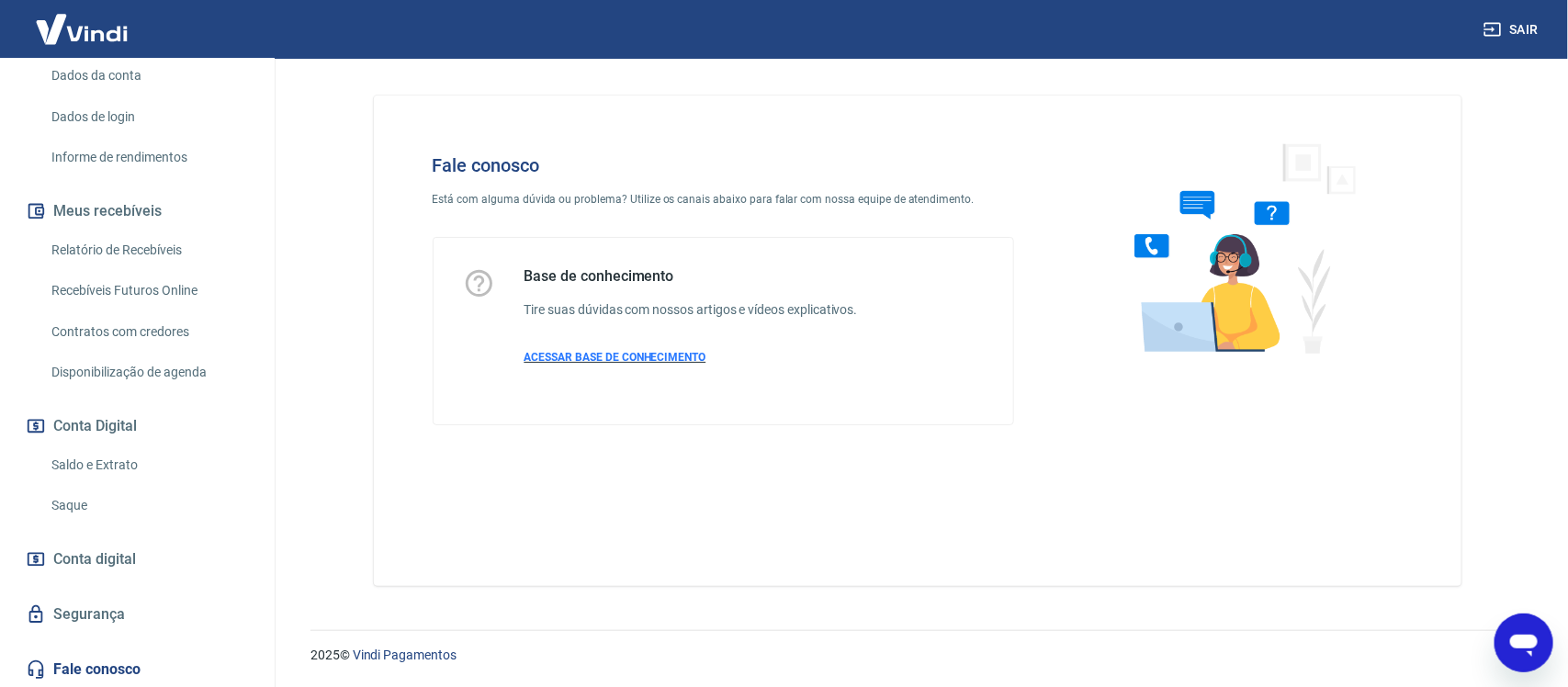
click at [576, 358] on span "ACESSAR BASE DE CONHECIMENTO" at bounding box center [616, 357] width 182 height 13
drag, startPoint x: 129, startPoint y: 249, endPoint x: 165, endPoint y: 258, distance: 37.1
click at [129, 249] on link "Relatório de Recebíveis" at bounding box center [147, 250] width 208 height 38
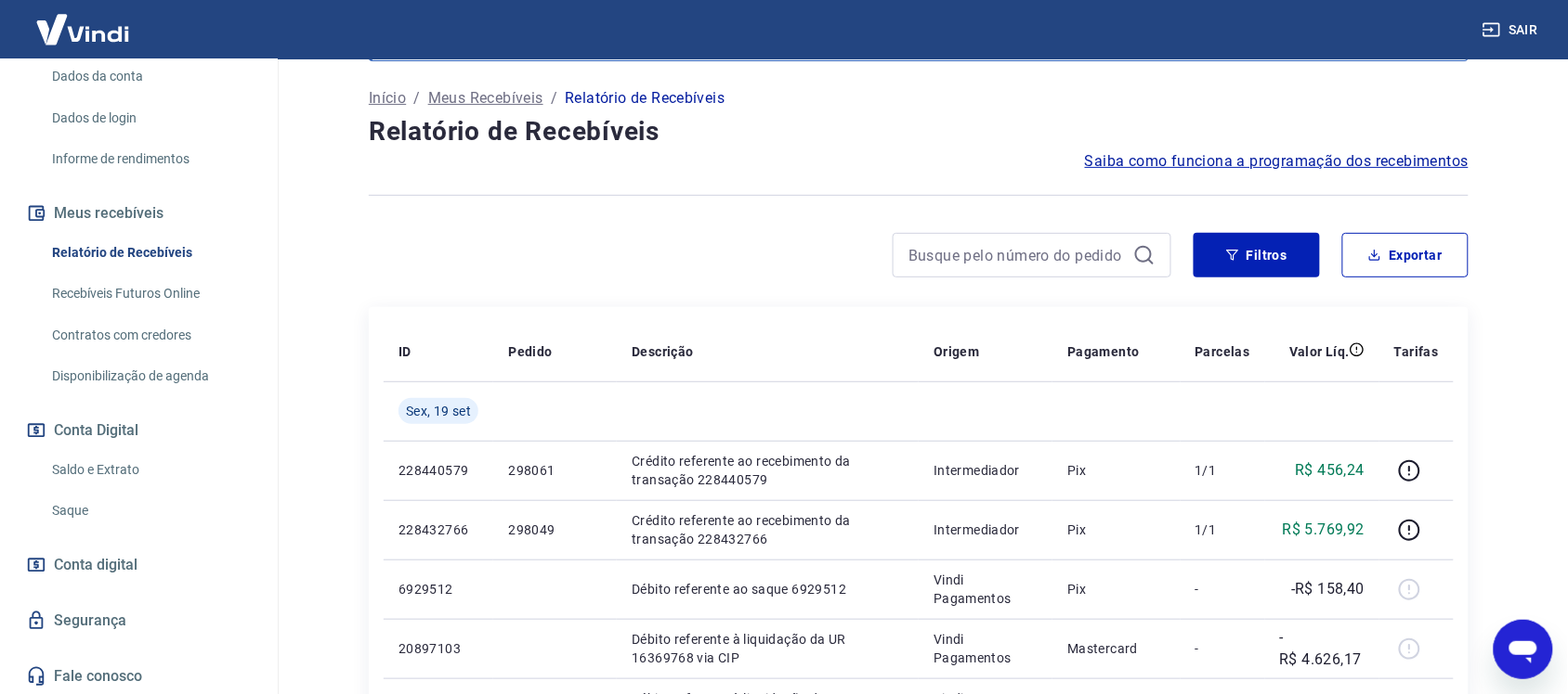
scroll to position [232, 0]
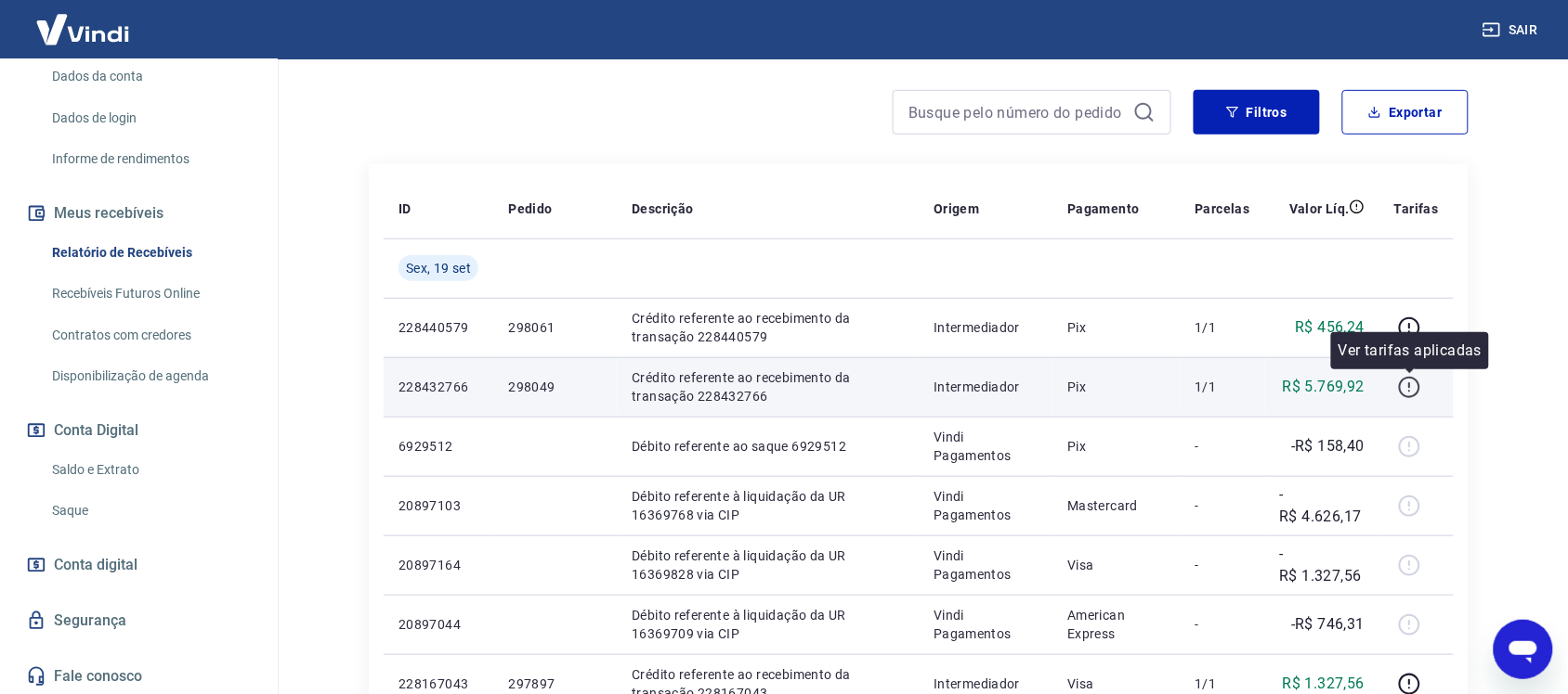
click at [1412, 388] on icon "button" at bounding box center [1409, 388] width 24 height 24
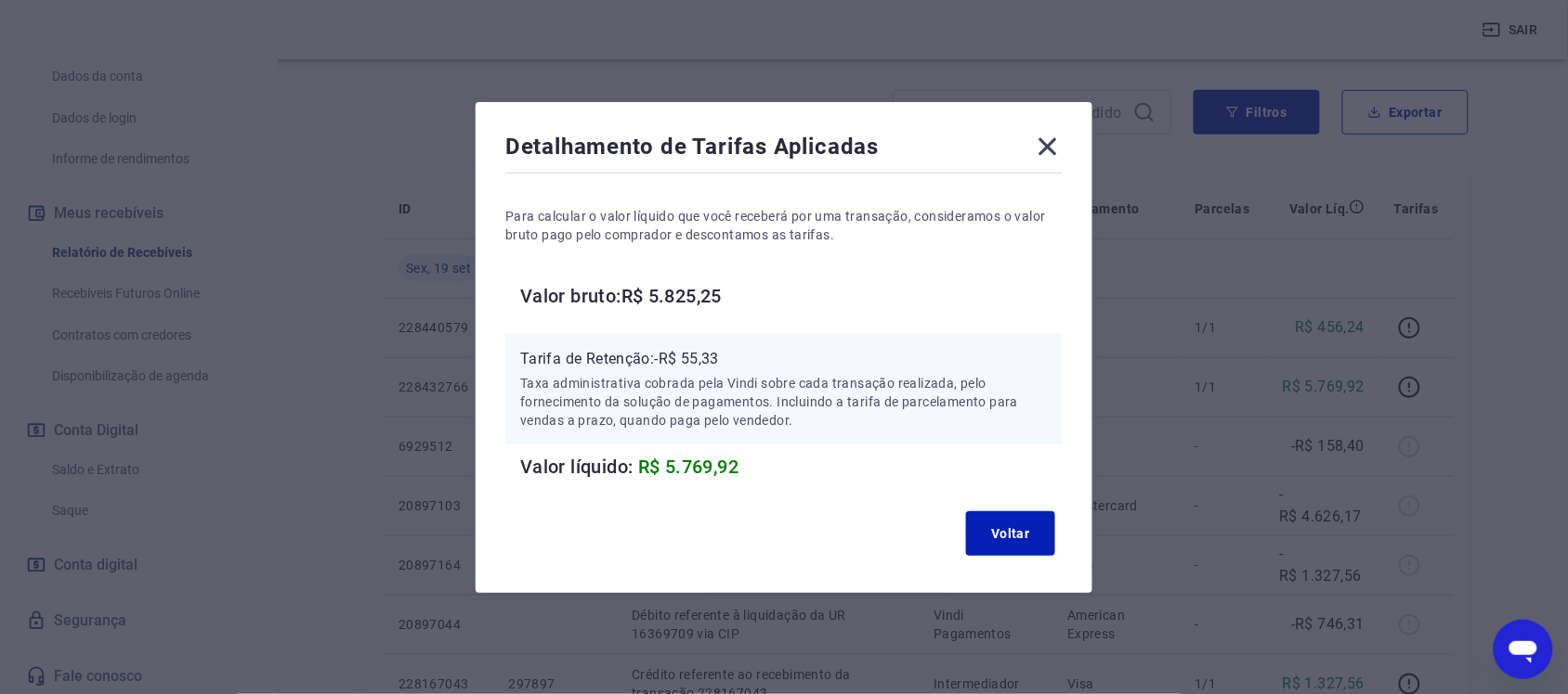
click at [1054, 141] on icon at bounding box center [1047, 146] width 29 height 29
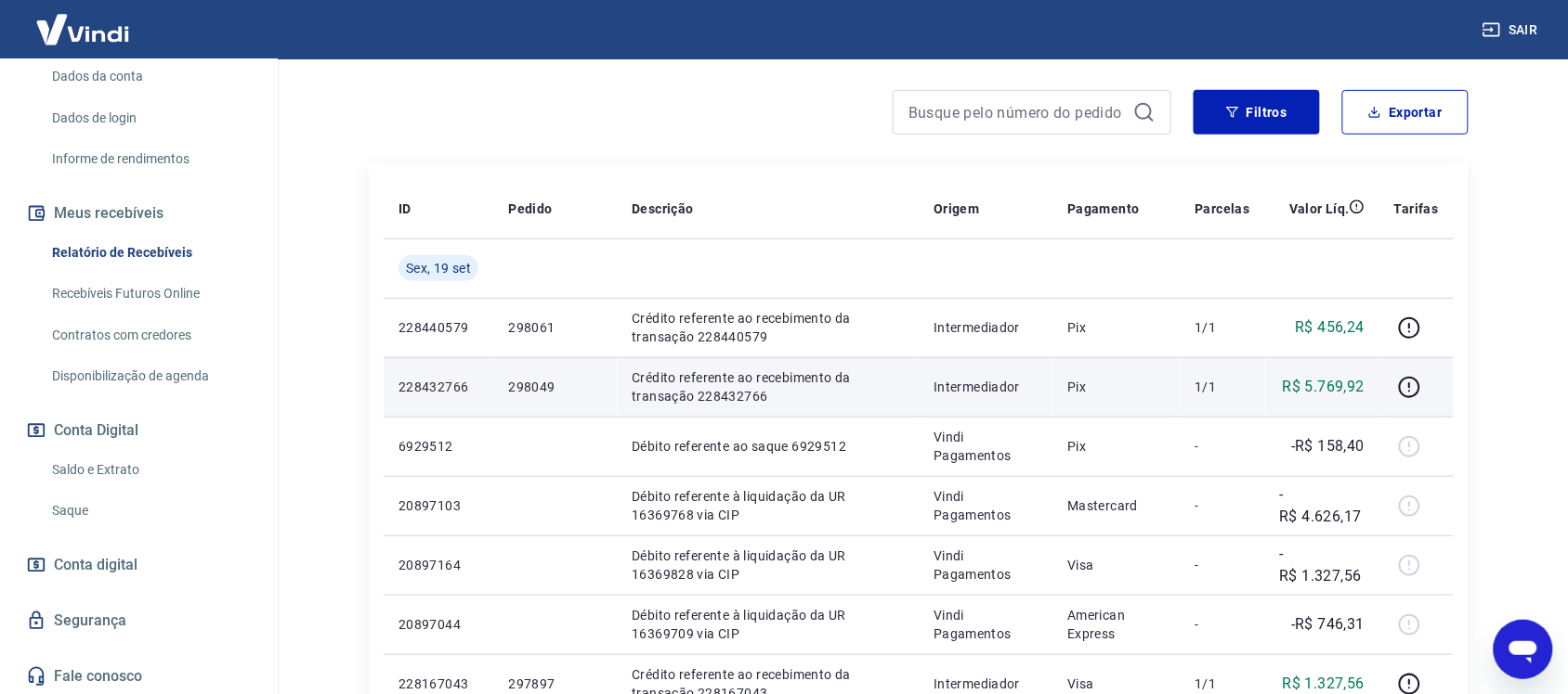
click at [500, 390] on td "298049" at bounding box center [555, 387] width 124 height 60
drag, startPoint x: 444, startPoint y: 373, endPoint x: 465, endPoint y: 314, distance: 62.6
click at [444, 370] on td "228432766" at bounding box center [438, 387] width 110 height 60
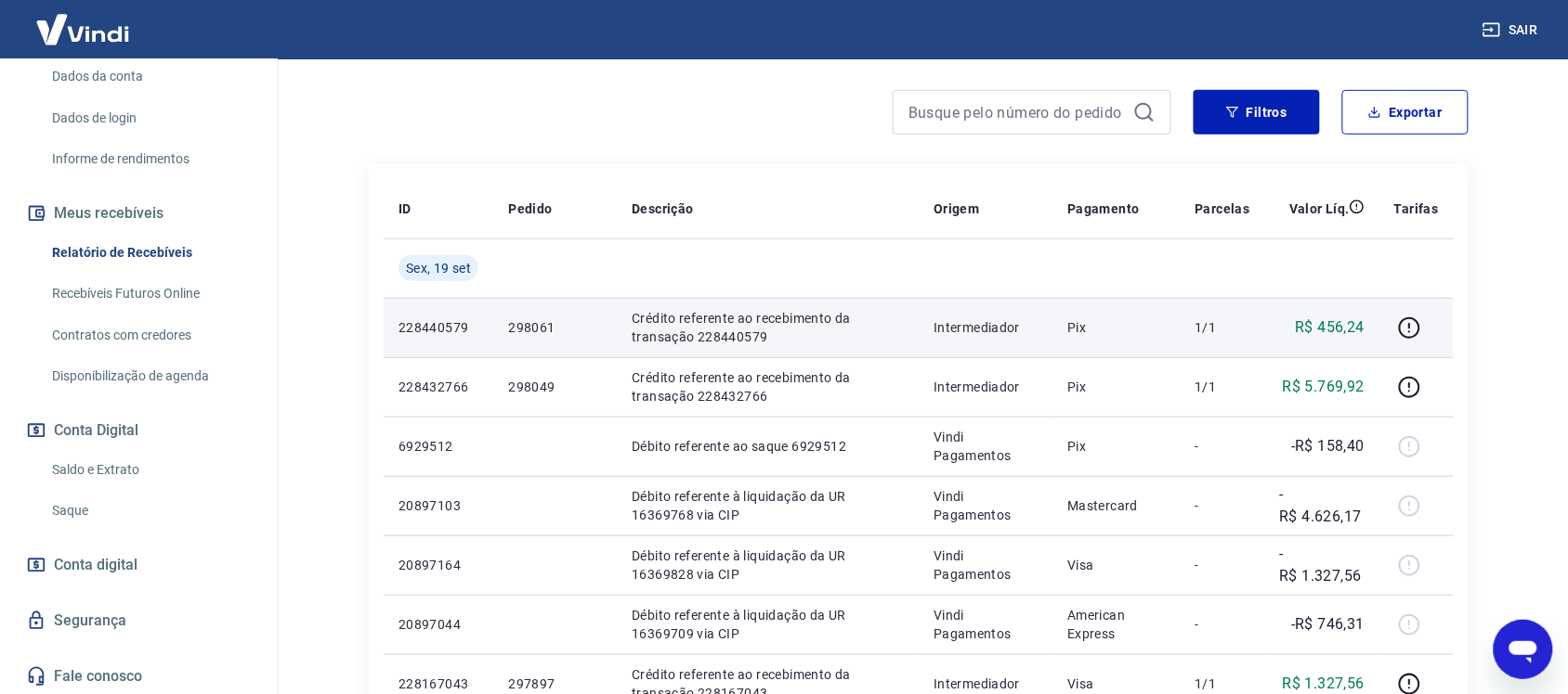
click at [465, 314] on td "228440579" at bounding box center [438, 327] width 110 height 60
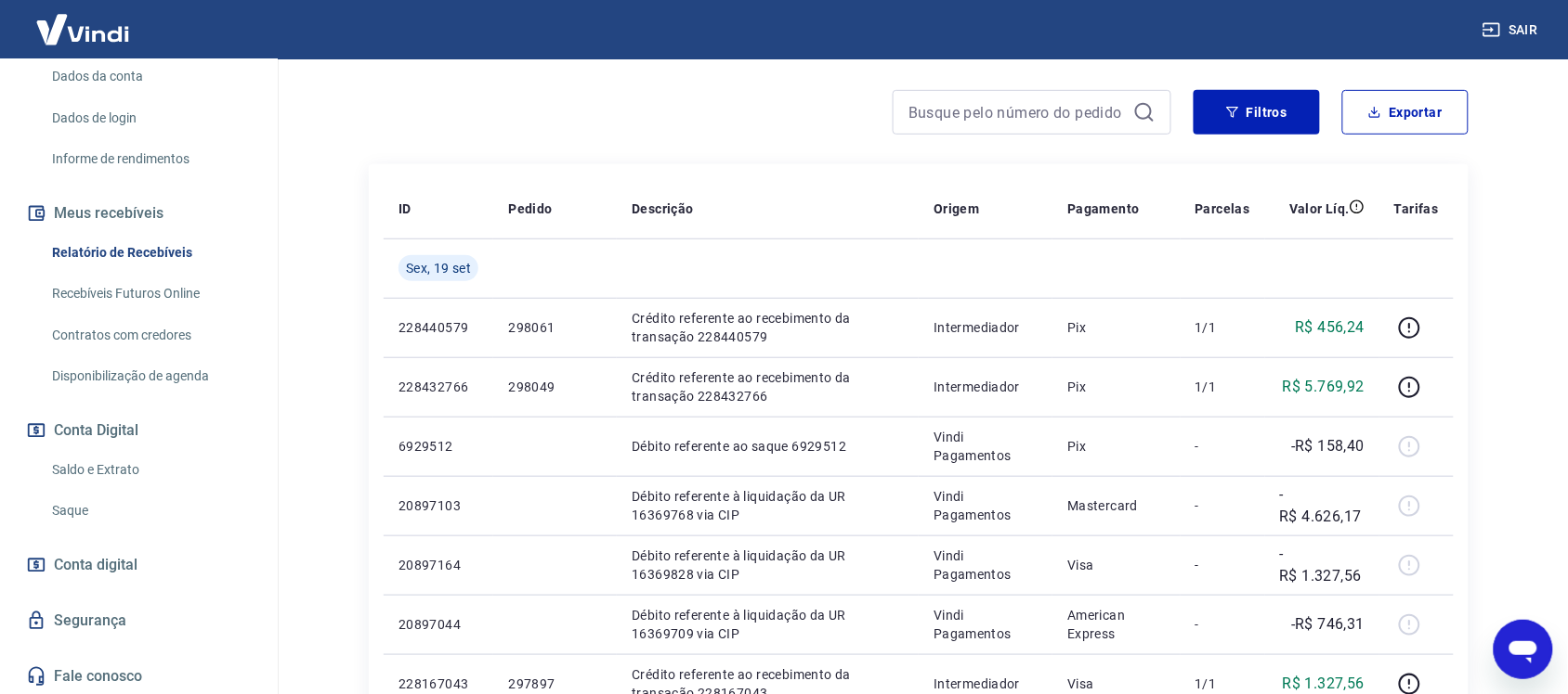
click at [119, 465] on link "Saldo e Extrato" at bounding box center [149, 470] width 211 height 38
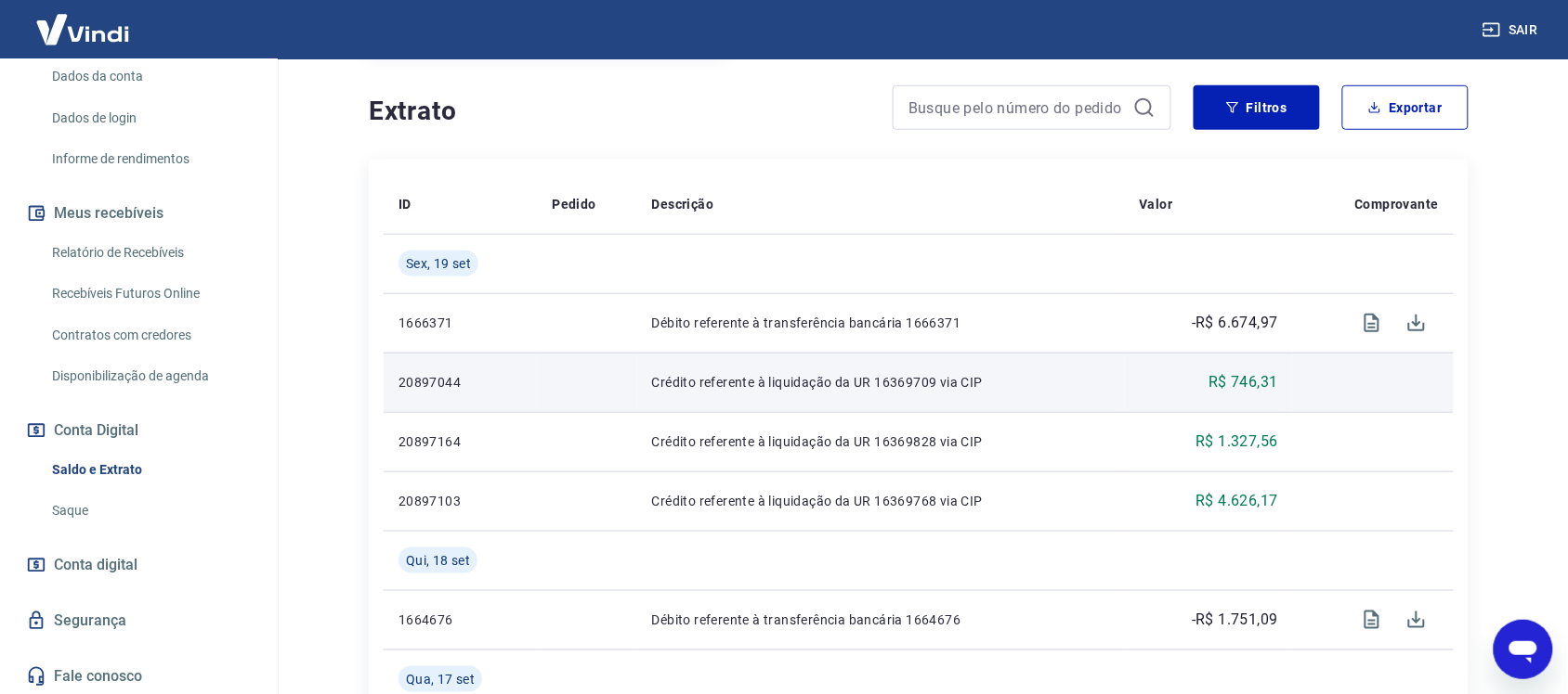
scroll to position [348, 0]
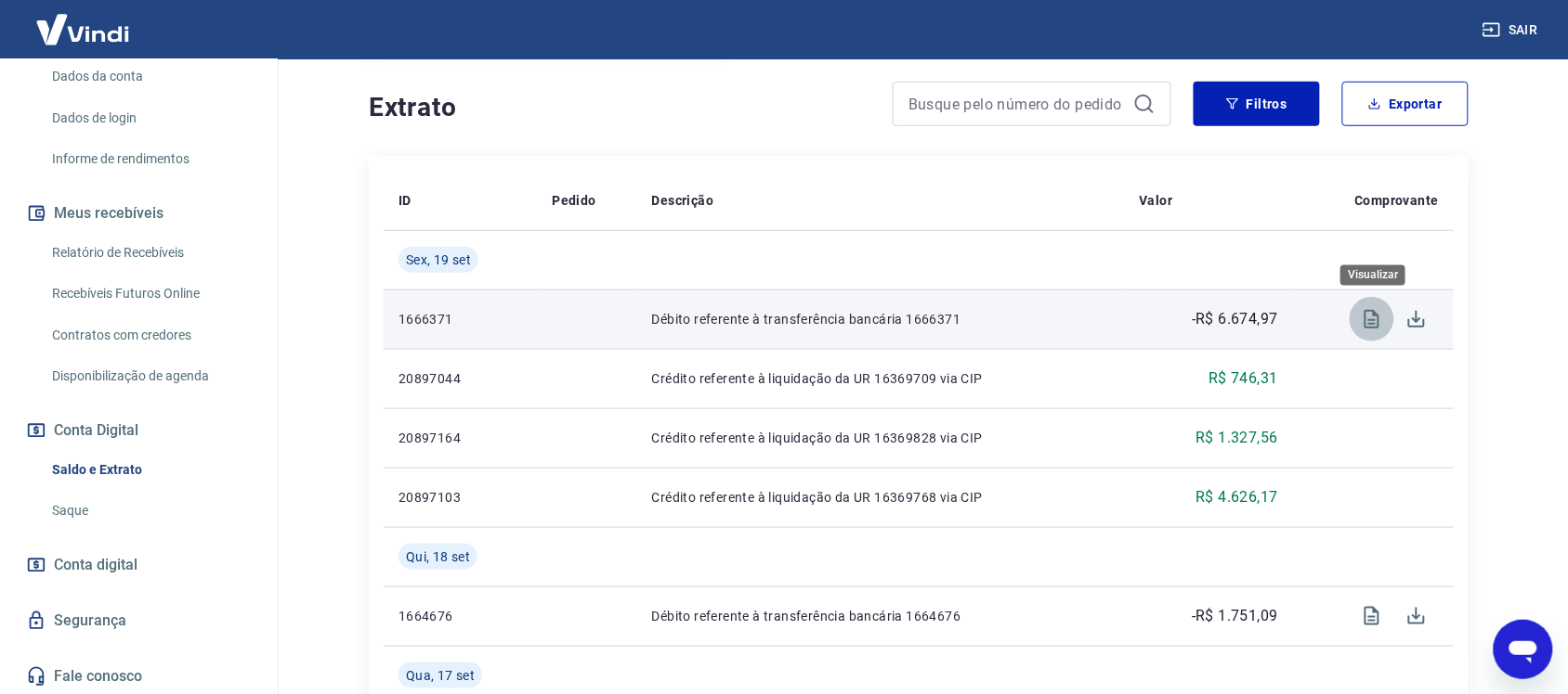
click at [1372, 314] on icon "Visualizar" at bounding box center [1371, 319] width 23 height 23
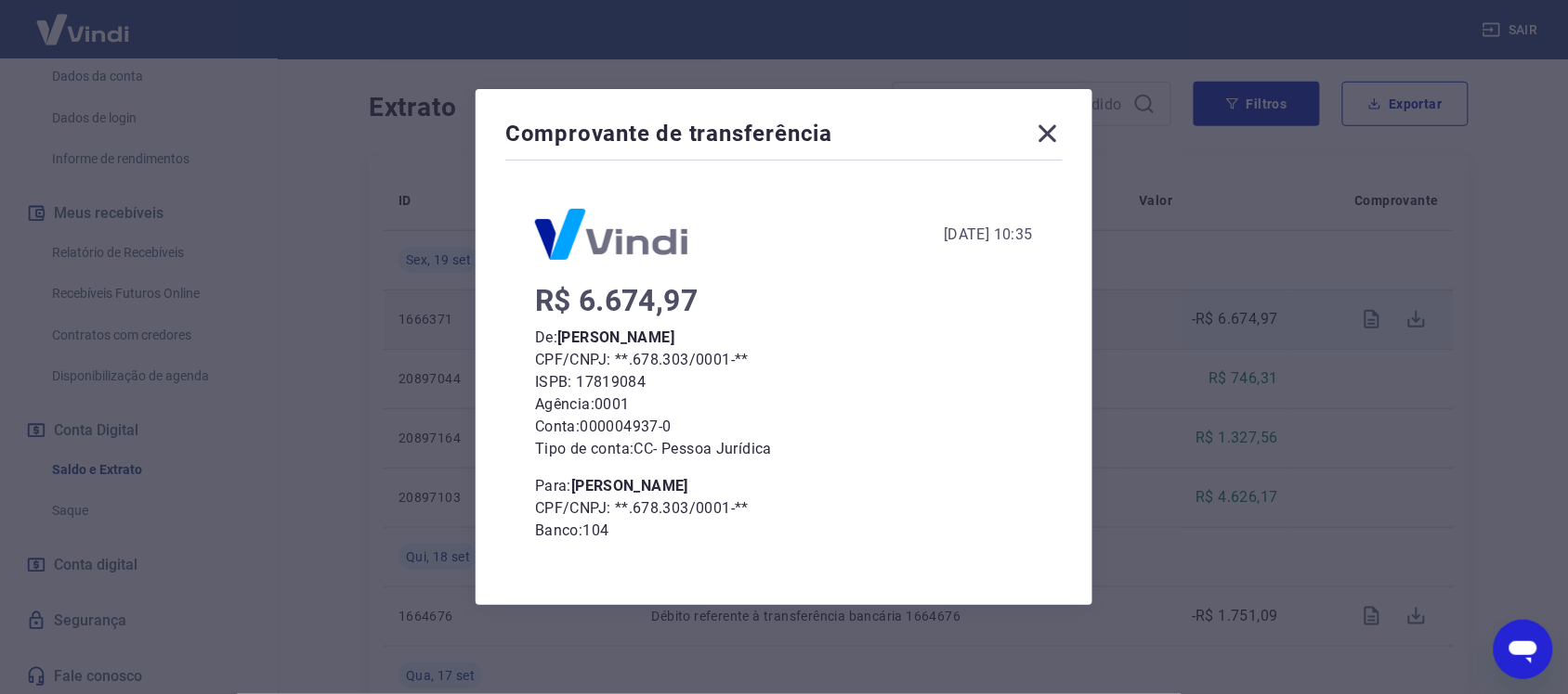
click at [1056, 128] on icon at bounding box center [1047, 133] width 29 height 29
